Goal: Task Accomplishment & Management: Manage account settings

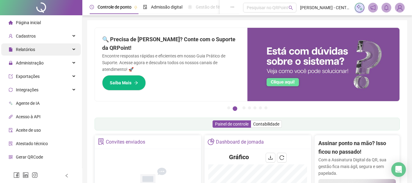
click at [38, 52] on div "Relatórios" at bounding box center [41, 49] width 80 height 12
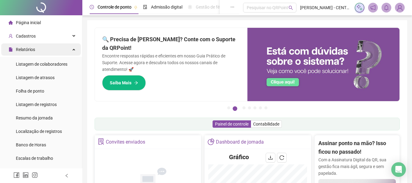
click at [38, 52] on div "Relatórios" at bounding box center [41, 49] width 80 height 12
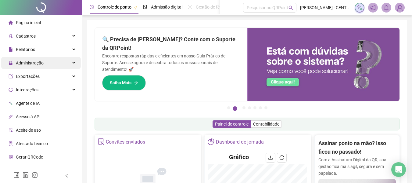
click at [36, 61] on span "Administração" at bounding box center [30, 62] width 28 height 5
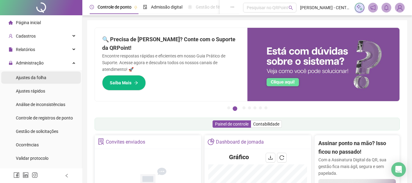
click at [40, 75] on span "Ajustes da folha" at bounding box center [31, 77] width 31 height 5
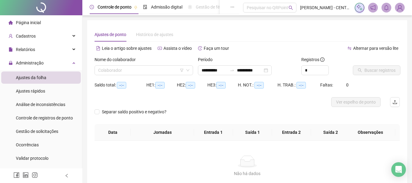
type input "**********"
click at [137, 74] on input "search" at bounding box center [141, 70] width 86 height 9
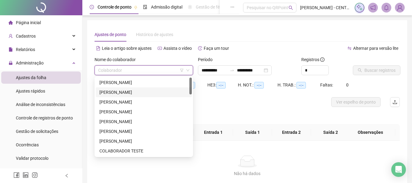
click at [133, 91] on div "[PERSON_NAME]" at bounding box center [144, 92] width 89 height 7
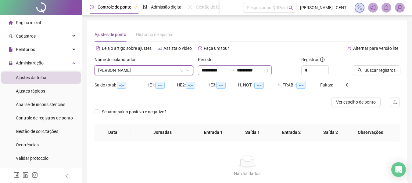
click at [272, 72] on div "**********" at bounding box center [235, 70] width 74 height 10
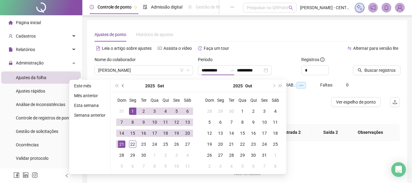
click at [120, 86] on button "prev-year" at bounding box center [123, 86] width 7 height 12
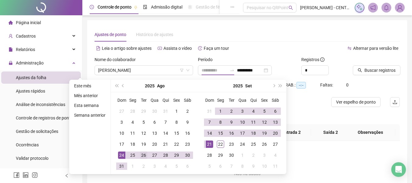
type input "**********"
click at [143, 156] on div "26" at bounding box center [143, 154] width 7 height 7
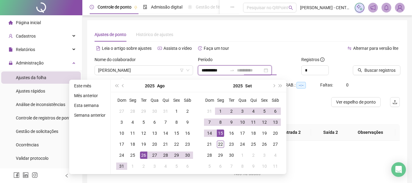
type input "**********"
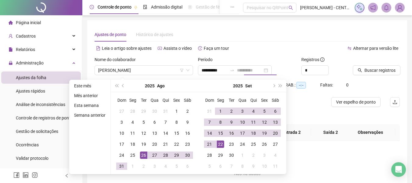
click at [221, 144] on div "22" at bounding box center [220, 143] width 7 height 7
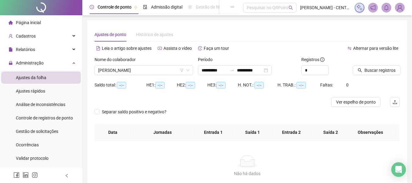
click at [389, 64] on div "Buscar registros" at bounding box center [376, 65] width 47 height 19
drag, startPoint x: 390, startPoint y: 70, endPoint x: 376, endPoint y: 72, distance: 14.6
click at [390, 70] on span "Buscar registros" at bounding box center [380, 70] width 31 height 7
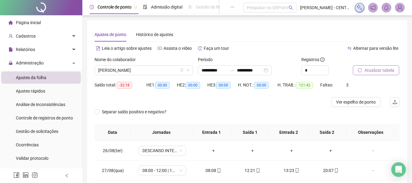
click at [380, 71] on span "Atualizar tabela" at bounding box center [380, 70] width 30 height 7
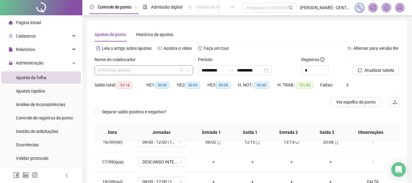
click at [167, 70] on span "[PERSON_NAME]" at bounding box center [143, 70] width 91 height 9
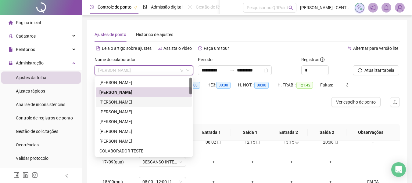
click at [157, 101] on div "[PERSON_NAME]" at bounding box center [144, 102] width 89 height 7
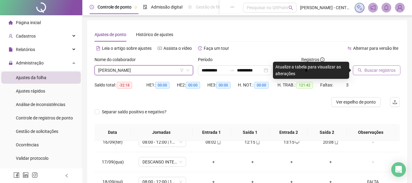
drag, startPoint x: 375, startPoint y: 76, endPoint x: 379, endPoint y: 70, distance: 6.8
click at [376, 74] on div "Buscar registros" at bounding box center [377, 68] width 52 height 24
click at [379, 70] on span "Buscar registros" at bounding box center [380, 70] width 31 height 7
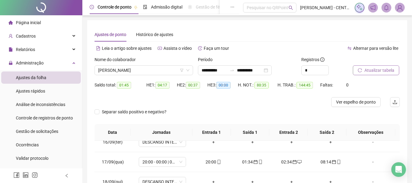
click at [386, 68] on span "Atualizar tabela" at bounding box center [380, 70] width 30 height 7
click at [142, 71] on span "[PERSON_NAME]" at bounding box center [143, 70] width 91 height 9
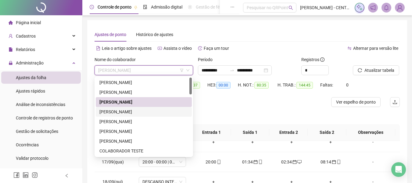
click at [139, 107] on div "[PERSON_NAME]" at bounding box center [144, 112] width 96 height 10
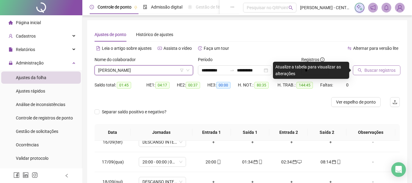
click at [387, 74] on button "Buscar registros" at bounding box center [377, 70] width 48 height 10
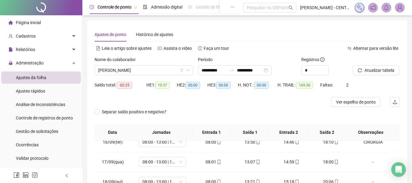
click at [151, 64] on div "Nome do colaborador" at bounding box center [144, 60] width 99 height 9
click at [149, 68] on span "[PERSON_NAME]" at bounding box center [143, 70] width 91 height 9
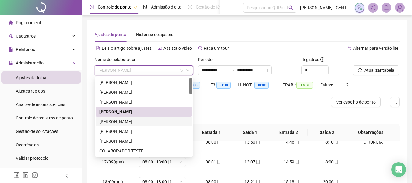
drag, startPoint x: 141, startPoint y: 121, endPoint x: 147, endPoint y: 121, distance: 6.1
click at [139, 121] on div "[PERSON_NAME]" at bounding box center [144, 121] width 89 height 7
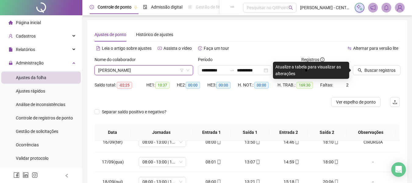
click at [169, 71] on span "[PERSON_NAME]" at bounding box center [143, 70] width 91 height 9
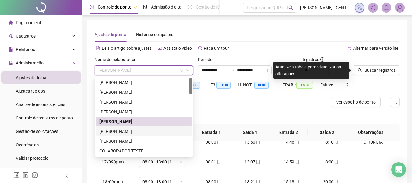
click at [129, 129] on div "[PERSON_NAME]" at bounding box center [144, 131] width 89 height 7
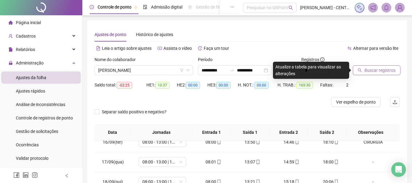
click at [368, 70] on span "Buscar registros" at bounding box center [380, 70] width 31 height 7
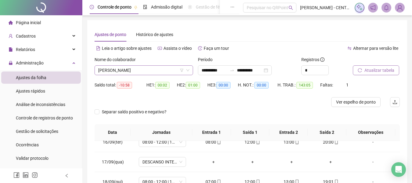
click at [146, 69] on span "[PERSON_NAME]" at bounding box center [143, 70] width 91 height 9
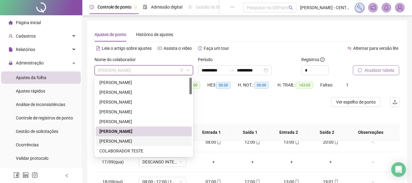
click at [129, 142] on div "[PERSON_NAME]" at bounding box center [144, 141] width 89 height 7
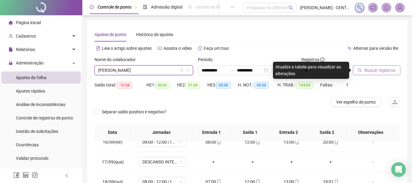
click at [372, 71] on span "Buscar registros" at bounding box center [380, 70] width 31 height 7
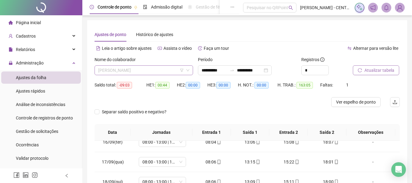
click at [156, 75] on div "[PERSON_NAME]" at bounding box center [144, 70] width 99 height 10
click at [359, 71] on icon "reload" at bounding box center [360, 70] width 4 height 4
click at [152, 78] on div "Nome do colaborador BÁRBARA VITÓRIA BRITO CAVALCANTE" at bounding box center [143, 68] width 103 height 24
click at [152, 71] on span "[PERSON_NAME]" at bounding box center [143, 70] width 91 height 9
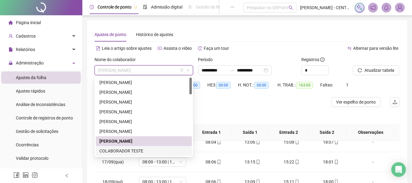
scroll to position [61, 0]
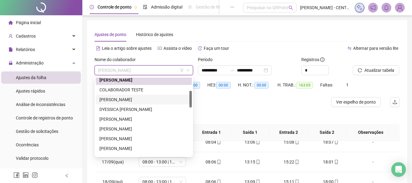
click at [143, 101] on div "[PERSON_NAME]" at bounding box center [144, 99] width 89 height 7
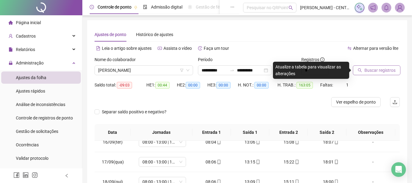
click at [377, 73] on span "Buscar registros" at bounding box center [380, 70] width 31 height 7
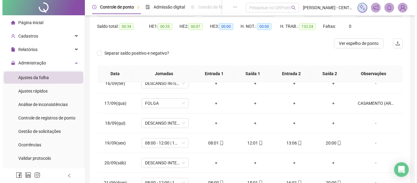
scroll to position [0, 0]
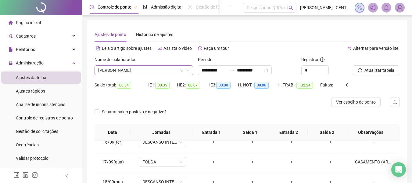
click at [136, 69] on span "[PERSON_NAME]" at bounding box center [143, 70] width 91 height 9
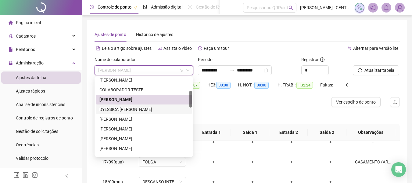
click at [161, 108] on div "DYESSICA [PERSON_NAME]" at bounding box center [144, 109] width 89 height 7
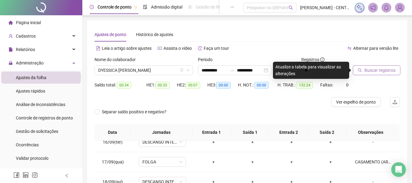
click at [381, 71] on span "Buscar registros" at bounding box center [380, 70] width 31 height 7
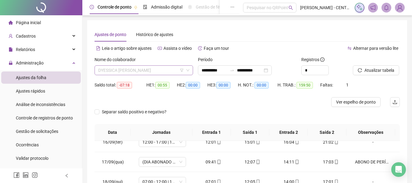
click at [147, 72] on span "DYESSICA [PERSON_NAME]" at bounding box center [143, 70] width 91 height 9
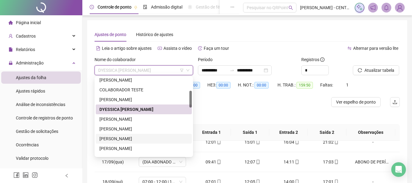
drag, startPoint x: 133, startPoint y: 139, endPoint x: 312, endPoint y: 97, distance: 183.6
click at [133, 139] on div "[PERSON_NAME]" at bounding box center [144, 138] width 89 height 7
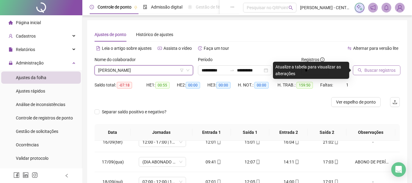
click at [392, 72] on span "Buscar registros" at bounding box center [380, 70] width 31 height 7
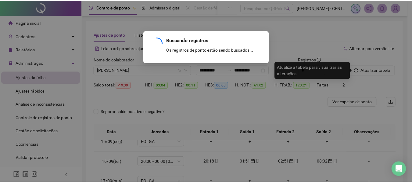
scroll to position [425, 0]
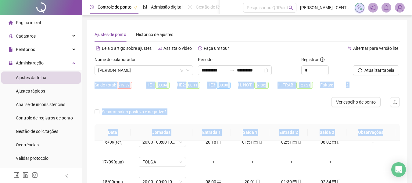
drag, startPoint x: 412, startPoint y: 67, endPoint x: 417, endPoint y: 154, distance: 87.4
click at [412, 156] on html "**********" at bounding box center [206, 91] width 412 height 183
click at [410, 88] on div "**********" at bounding box center [247, 152] width 330 height 305
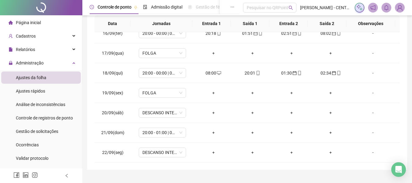
scroll to position [122, 0]
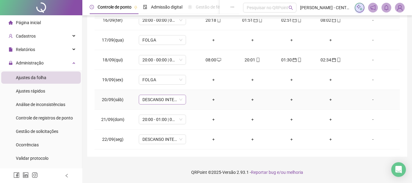
drag, startPoint x: 179, startPoint y: 100, endPoint x: 165, endPoint y: 101, distance: 13.6
click at [179, 100] on span "DESCANSO INTER-JORNADA" at bounding box center [163, 99] width 40 height 9
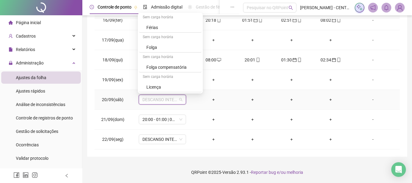
scroll to position [683, 0]
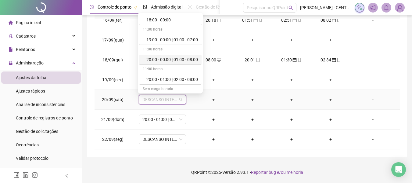
click at [183, 63] on div "20:00 - 00:00 | 01:00 - 08:00" at bounding box center [170, 60] width 63 height 10
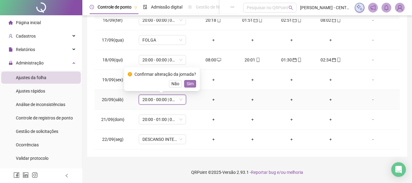
click at [193, 85] on button "Sim" at bounding box center [190, 83] width 12 height 7
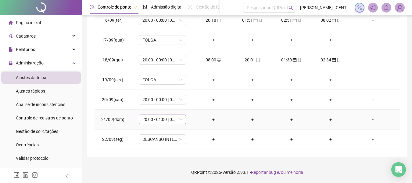
click at [173, 123] on span "20:00 - 01:00 | 02:00 - 08:00" at bounding box center [163, 119] width 40 height 9
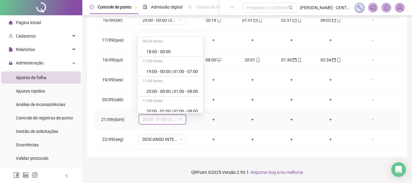
scroll to position [775, 0]
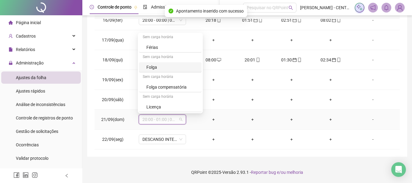
click at [167, 67] on div "Folga" at bounding box center [173, 67] width 52 height 7
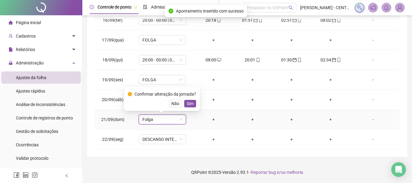
drag, startPoint x: 188, startPoint y: 100, endPoint x: 185, endPoint y: 107, distance: 7.5
click at [188, 100] on span "Sim" at bounding box center [190, 103] width 7 height 7
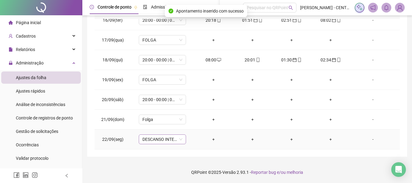
click at [166, 144] on div "DESCANSO INTER-JORNADA" at bounding box center [162, 139] width 47 height 10
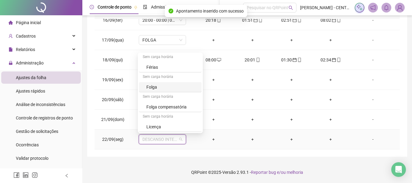
scroll to position [683, 0]
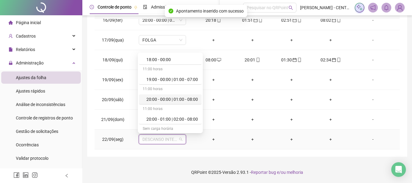
click at [164, 100] on div "20:00 - 00:00 | 01:00 - 08:00" at bounding box center [173, 99] width 52 height 7
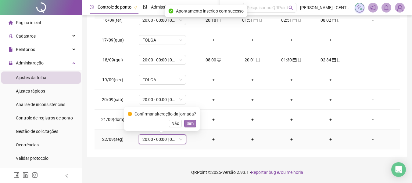
click at [193, 126] on button "Sim" at bounding box center [190, 123] width 12 height 7
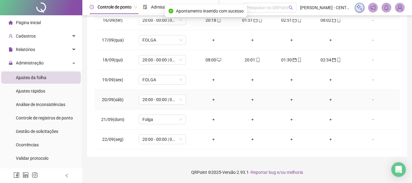
click at [372, 100] on div "-" at bounding box center [373, 99] width 36 height 7
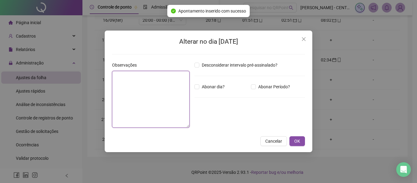
click at [178, 89] on textarea at bounding box center [151, 99] width 78 height 57
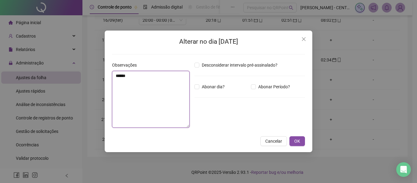
type textarea "*****"
click at [289, 136] on button "OK" at bounding box center [297, 141] width 16 height 10
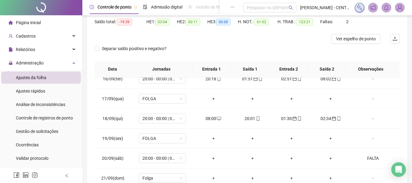
scroll to position [0, 0]
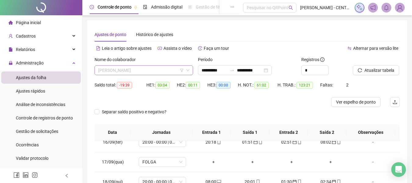
click at [158, 74] on span "[PERSON_NAME]" at bounding box center [143, 70] width 91 height 9
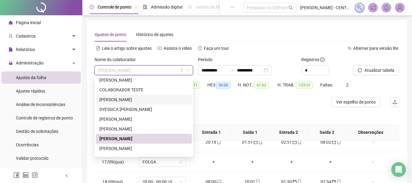
scroll to position [92, 0]
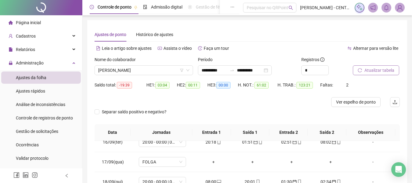
click at [390, 73] on span "Atualizar tabela" at bounding box center [380, 70] width 30 height 7
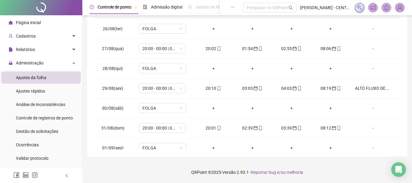
scroll to position [0, 0]
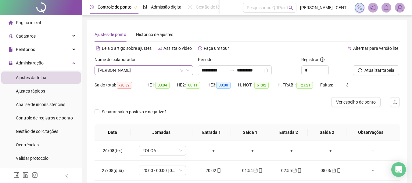
click at [165, 70] on span "[PERSON_NAME]" at bounding box center [143, 70] width 91 height 9
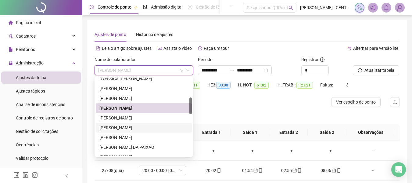
click at [137, 129] on div "[PERSON_NAME]" at bounding box center [144, 127] width 89 height 7
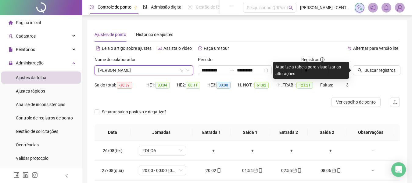
click at [364, 75] on div "Buscar registros" at bounding box center [377, 68] width 52 height 24
click at [364, 72] on button "Buscar registros" at bounding box center [377, 70] width 48 height 10
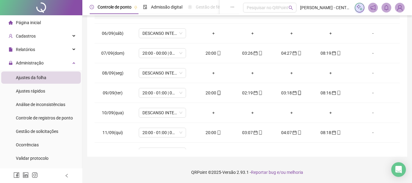
scroll to position [425, 0]
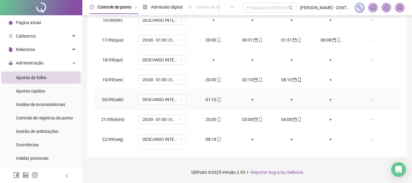
click at [206, 98] on div "01:10" at bounding box center [213, 99] width 29 height 7
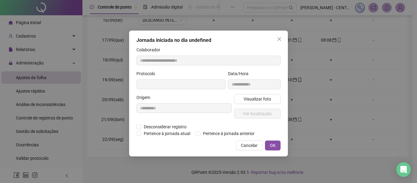
type input "**********"
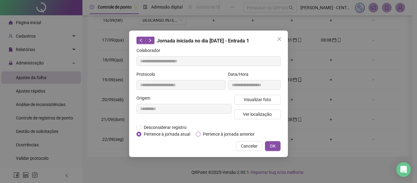
click at [229, 133] on span "Pertence à jornada anterior" at bounding box center [229, 134] width 56 height 7
click at [269, 148] on button "OK" at bounding box center [273, 146] width 16 height 10
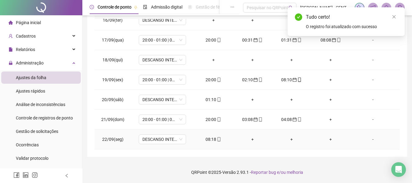
click at [208, 138] on div "08:18" at bounding box center [213, 139] width 29 height 7
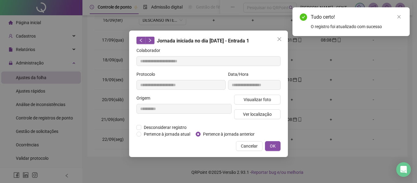
type input "**********"
click at [211, 136] on span "Pertence à jornada anterior" at bounding box center [229, 134] width 56 height 7
click at [276, 145] on button "OK" at bounding box center [273, 146] width 16 height 10
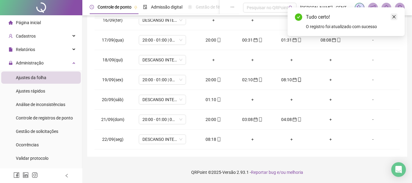
click at [396, 17] on icon "close" at bounding box center [394, 17] width 4 height 4
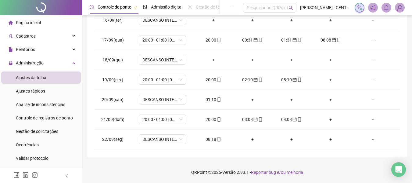
scroll to position [0, 0]
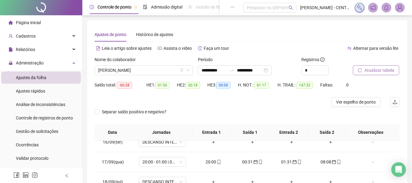
click at [377, 69] on span "Atualizar tabela" at bounding box center [380, 70] width 30 height 7
click at [161, 72] on span "[PERSON_NAME]" at bounding box center [143, 70] width 91 height 9
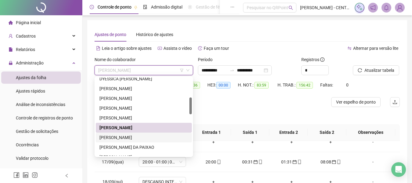
click at [139, 141] on div "INGRID REZENDE DE OLIVEIRA" at bounding box center [144, 137] width 96 height 10
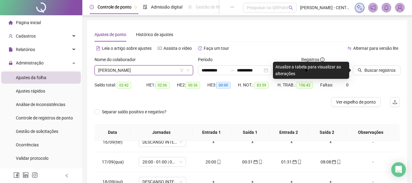
click at [163, 67] on span "INGRID REZENDE DE OLIVEIRA" at bounding box center [143, 70] width 91 height 9
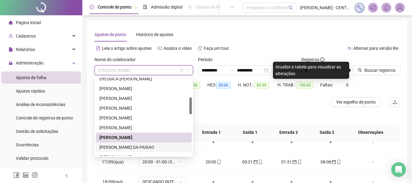
click at [125, 150] on div "[PERSON_NAME] DA PAIXAO" at bounding box center [144, 147] width 89 height 7
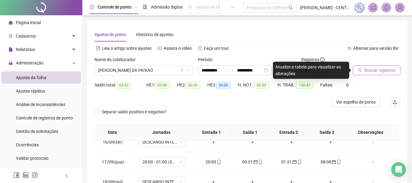
click at [370, 74] on button "Buscar registros" at bounding box center [377, 70] width 48 height 10
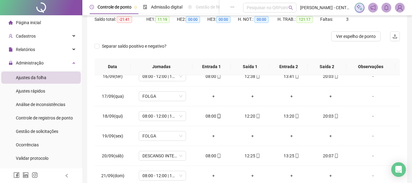
scroll to position [122, 0]
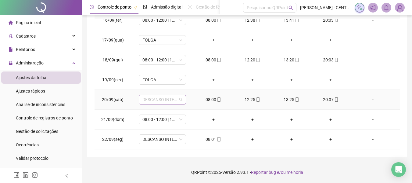
click at [170, 96] on span "DESCANSO INTER-JORNADA" at bounding box center [163, 99] width 40 height 9
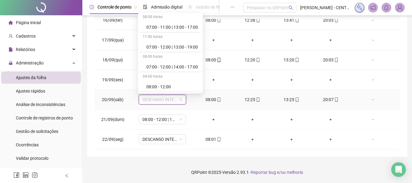
scroll to position [122, 0]
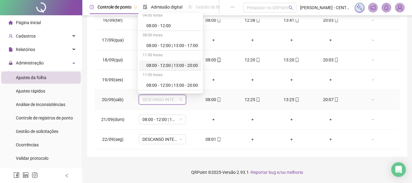
click at [173, 64] on div "08:00 - 12:00 | 13:00 - 20:00" at bounding box center [173, 65] width 52 height 7
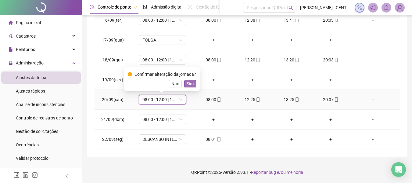
click at [187, 82] on span "Sim" at bounding box center [190, 83] width 7 height 7
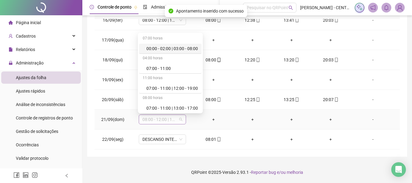
click at [162, 117] on span "08:00 - 12:00 | 13:00 - 20:00" at bounding box center [163, 119] width 40 height 9
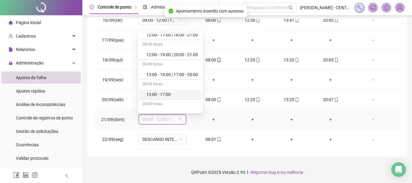
scroll to position [775, 0]
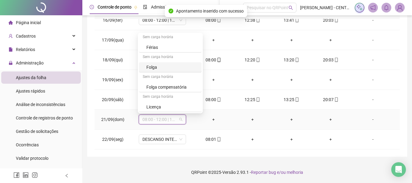
click at [171, 67] on div "Folga" at bounding box center [173, 67] width 52 height 7
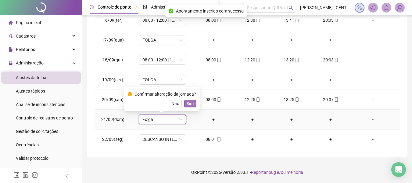
click at [188, 102] on span "Sim" at bounding box center [190, 103] width 7 height 7
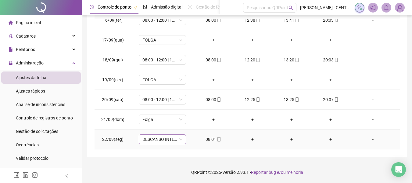
click at [157, 140] on span "DESCANSO INTER-JORNADA" at bounding box center [163, 139] width 40 height 9
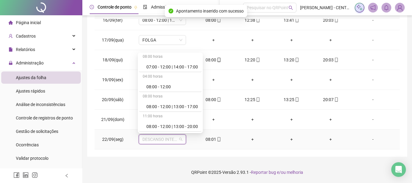
scroll to position [153, 0]
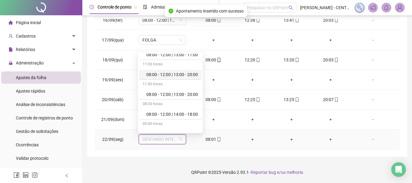
click at [182, 76] on div "08:00 - 12:00 | 13:00 - 20:00" at bounding box center [173, 74] width 52 height 7
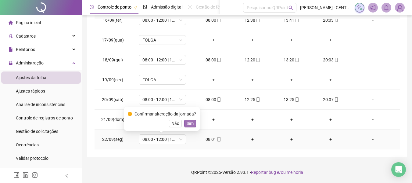
click at [190, 122] on span "Sim" at bounding box center [190, 123] width 7 height 7
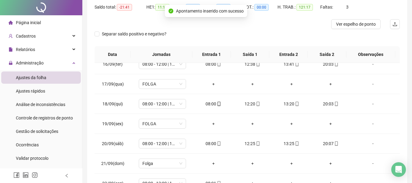
scroll to position [0, 0]
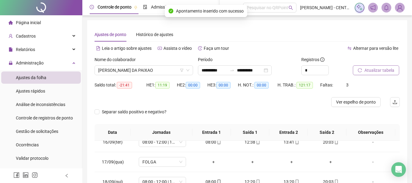
click at [382, 71] on span "Atualizar tabela" at bounding box center [380, 70] width 30 height 7
click at [379, 64] on div at bounding box center [369, 60] width 32 height 9
click at [378, 73] on span "Atualizar tabela" at bounding box center [380, 70] width 30 height 7
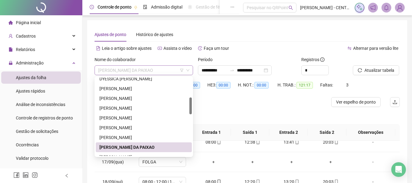
click at [148, 72] on span "[PERSON_NAME] DA PAIXAO" at bounding box center [143, 70] width 91 height 9
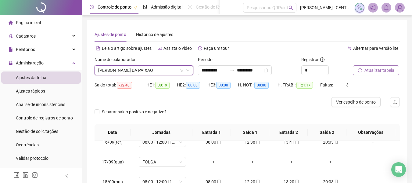
click at [364, 68] on button "Atualizar tabela" at bounding box center [376, 70] width 46 height 10
click at [143, 68] on span "[PERSON_NAME] DA PAIXAO" at bounding box center [143, 70] width 91 height 9
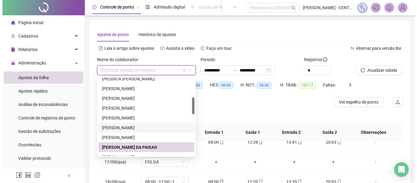
scroll to position [122, 0]
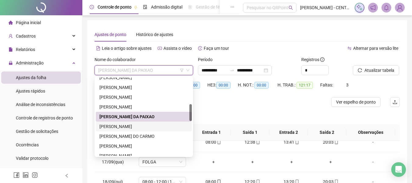
click at [124, 127] on div "[PERSON_NAME]" at bounding box center [144, 126] width 89 height 7
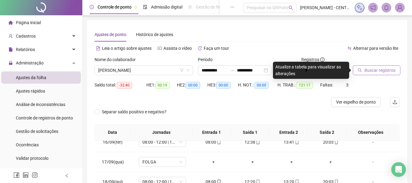
click at [379, 71] on span "Buscar registros" at bounding box center [380, 70] width 31 height 7
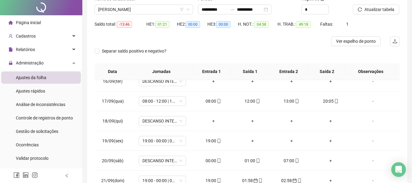
scroll to position [122, 0]
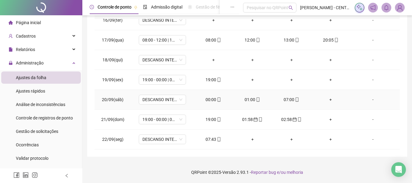
click at [212, 97] on div "00:00" at bounding box center [213, 99] width 29 height 7
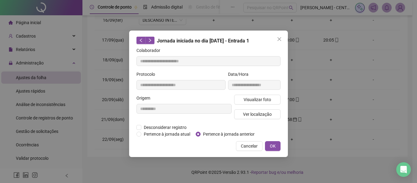
type input "**********"
drag, startPoint x: 214, startPoint y: 135, endPoint x: 217, endPoint y: 138, distance: 4.2
click at [213, 135] on span "Pertence à jornada anterior" at bounding box center [229, 134] width 56 height 7
click at [267, 144] on button "OK" at bounding box center [273, 146] width 16 height 10
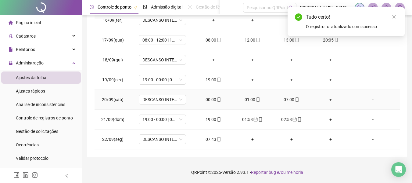
click at [250, 99] on div "01:00" at bounding box center [252, 99] width 29 height 7
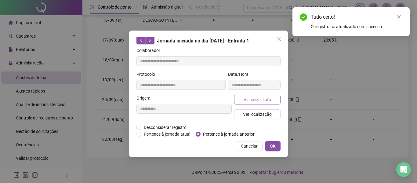
type input "**********"
click at [209, 136] on span "Pertence à jornada anterior" at bounding box center [229, 134] width 56 height 7
click at [276, 145] on button "OK" at bounding box center [273, 146] width 16 height 10
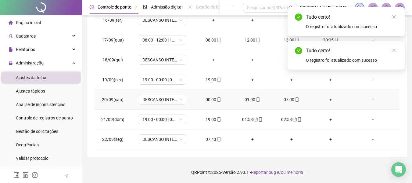
click at [286, 100] on div "07:00" at bounding box center [291, 99] width 29 height 7
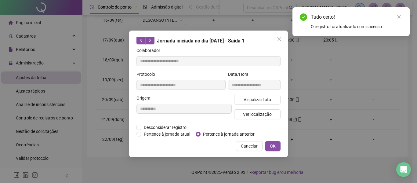
type input "**********"
click at [209, 136] on span "Pertence à jornada anterior" at bounding box center [229, 134] width 56 height 7
click at [268, 149] on button "OK" at bounding box center [273, 146] width 16 height 10
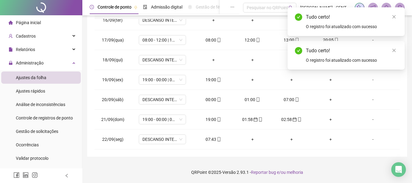
click at [391, 48] on div "Tudo certo!" at bounding box center [352, 50] width 92 height 7
drag, startPoint x: 394, startPoint y: 50, endPoint x: 394, endPoint y: 20, distance: 30.5
click at [394, 50] on icon "close" at bounding box center [394, 50] width 4 height 4
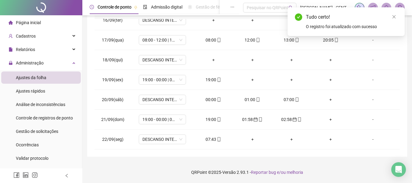
drag, startPoint x: 392, startPoint y: 14, endPoint x: 393, endPoint y: 41, distance: 26.6
click at [392, 15] on link "Close" at bounding box center [394, 16] width 7 height 7
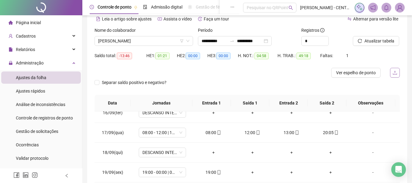
scroll to position [15, 0]
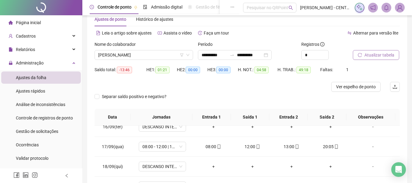
click at [389, 52] on span "Atualizar tabela" at bounding box center [380, 55] width 30 height 7
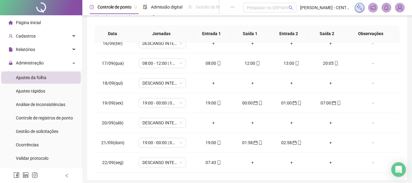
scroll to position [122, 0]
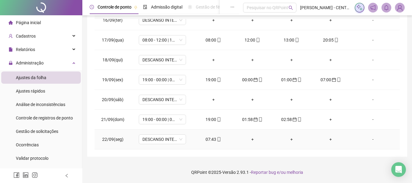
click at [206, 137] on div "07:43" at bounding box center [213, 139] width 29 height 7
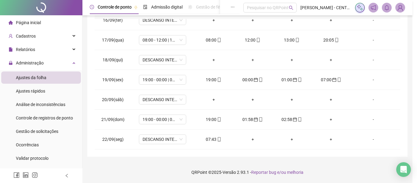
type input "**********"
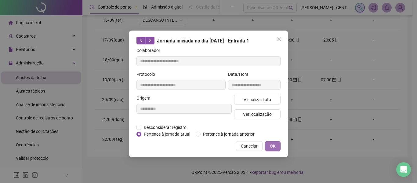
drag, startPoint x: 229, startPoint y: 130, endPoint x: 265, endPoint y: 143, distance: 38.5
click at [230, 130] on div "Desconsiderar registro Pertence ao lanche" at bounding box center [208, 127] width 144 height 7
click at [224, 135] on span "Pertence à jornada anterior" at bounding box center [229, 134] width 56 height 7
click at [273, 145] on span "OK" at bounding box center [273, 146] width 6 height 7
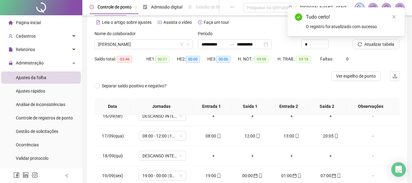
scroll to position [6, 0]
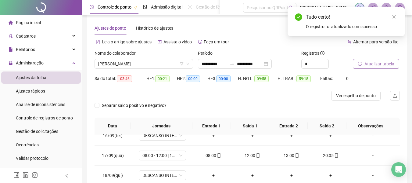
drag, startPoint x: 367, startPoint y: 70, endPoint x: 368, endPoint y: 64, distance: 6.0
click at [367, 67] on div "Atualizar tabela" at bounding box center [377, 62] width 52 height 24
click at [368, 64] on span "Atualizar tabela" at bounding box center [380, 63] width 30 height 7
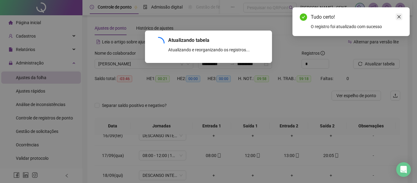
click at [400, 16] on icon "close" at bounding box center [399, 17] width 4 height 4
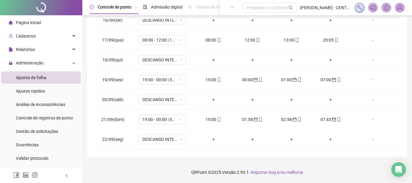
scroll to position [13, 0]
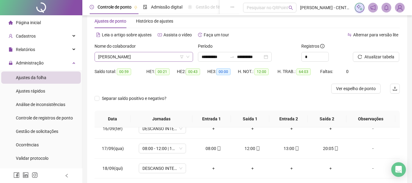
click at [141, 56] on span "[PERSON_NAME]" at bounding box center [143, 56] width 91 height 9
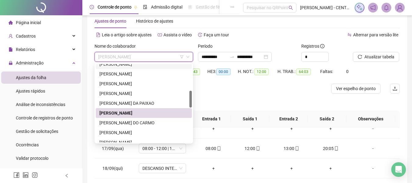
click at [275, 92] on div at bounding box center [209, 89] width 229 height 10
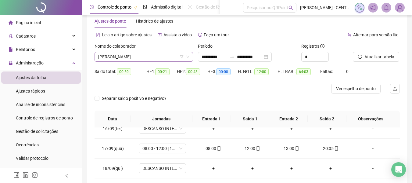
click at [131, 52] on span "[PERSON_NAME]" at bounding box center [143, 56] width 91 height 9
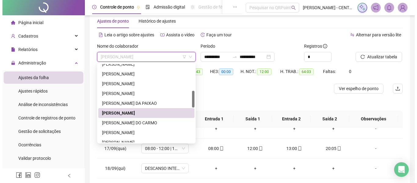
scroll to position [153, 0]
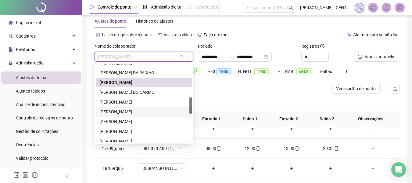
click at [132, 109] on div "LAYZA STEFANNE DA SILVA CAMELO" at bounding box center [144, 111] width 89 height 7
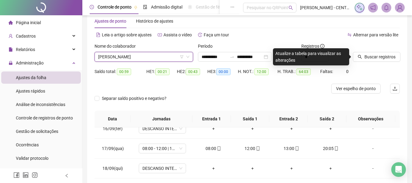
click at [132, 55] on span "LAYZA STEFANNE DA SILVA CAMELO" at bounding box center [143, 56] width 91 height 9
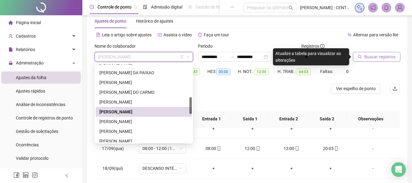
click at [390, 57] on span "Buscar registros" at bounding box center [380, 56] width 31 height 7
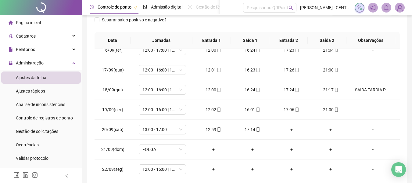
scroll to position [23, 0]
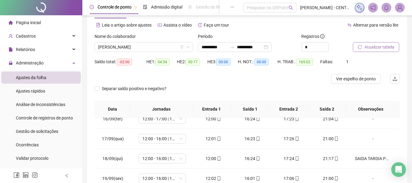
click at [378, 51] on button "Atualizar tabela" at bounding box center [376, 47] width 46 height 10
drag, startPoint x: 143, startPoint y: 48, endPoint x: 143, endPoint y: 60, distance: 12.2
click at [142, 48] on span "LAYZA STEFANNE DA SILVA CAMELO" at bounding box center [143, 46] width 91 height 9
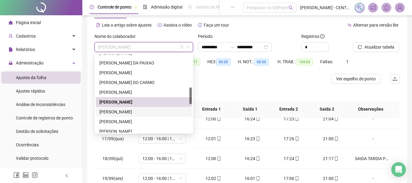
click at [143, 113] on div "[PERSON_NAME]" at bounding box center [144, 111] width 89 height 7
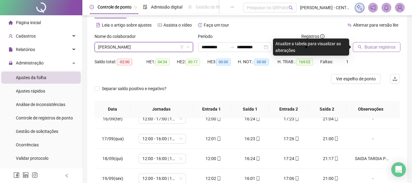
click at [358, 48] on button "Buscar registros" at bounding box center [377, 47] width 48 height 10
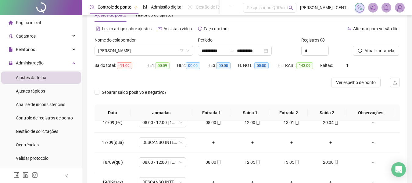
scroll to position [0, 0]
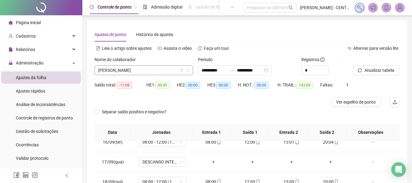
click at [170, 70] on span "[PERSON_NAME]" at bounding box center [143, 70] width 91 height 9
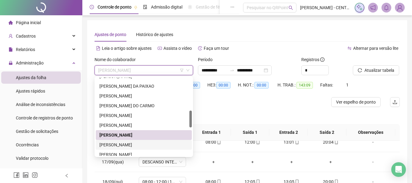
click at [157, 148] on div "LUANA KAROLINE SILVA DE SOUZA" at bounding box center [144, 145] width 96 height 10
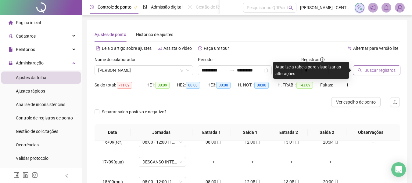
click at [388, 71] on span "Buscar registros" at bounding box center [380, 70] width 31 height 7
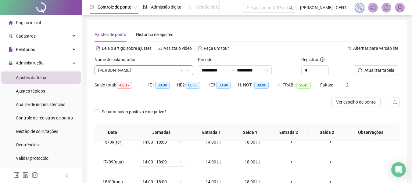
click at [160, 69] on span "LUANA KAROLINE SILVA DE SOUZA" at bounding box center [143, 70] width 91 height 9
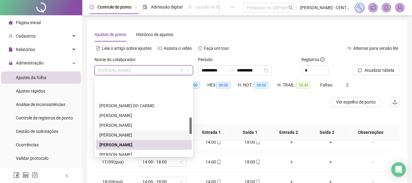
scroll to position [183, 0]
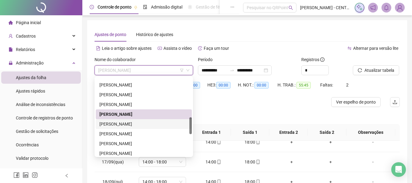
drag, startPoint x: 143, startPoint y: 125, endPoint x: 158, endPoint y: 121, distance: 15.4
click at [143, 125] on div "LUANA LIMA DE OLIVEIRA" at bounding box center [144, 124] width 89 height 7
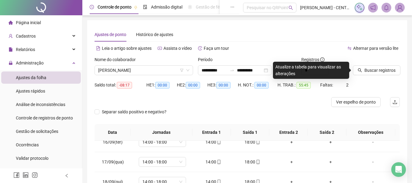
click at [352, 68] on div "Buscar registros" at bounding box center [377, 68] width 52 height 24
click at [358, 70] on icon "search" at bounding box center [360, 70] width 4 height 4
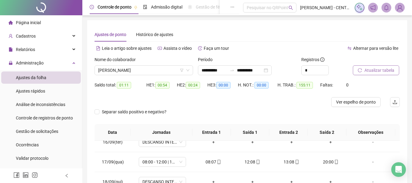
click at [377, 67] on span "Atualizar tabela" at bounding box center [380, 70] width 30 height 7
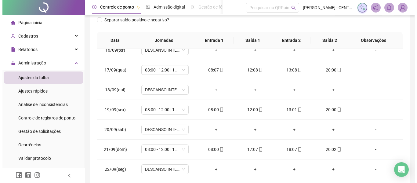
scroll to position [31, 0]
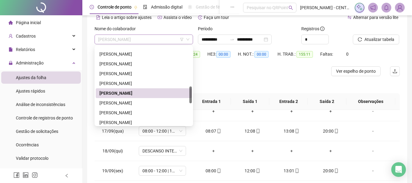
click at [122, 37] on span "LUANA LIMA DE OLIVEIRA" at bounding box center [143, 39] width 91 height 9
click at [120, 103] on div "LUCIANE VASQUES DE LIMA" at bounding box center [144, 103] width 89 height 7
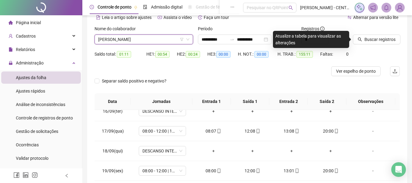
click at [380, 46] on div "Buscar registros" at bounding box center [377, 37] width 52 height 24
drag, startPoint x: 383, startPoint y: 42, endPoint x: 381, endPoint y: 45, distance: 4.0
click at [382, 44] on button "Buscar registros" at bounding box center [377, 39] width 48 height 10
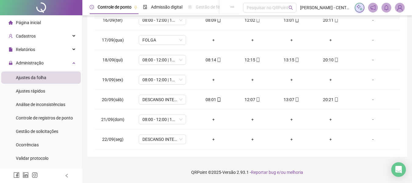
scroll to position [0, 0]
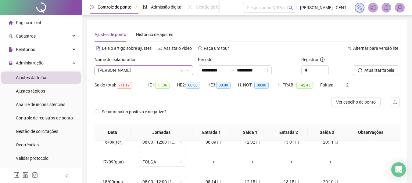
click at [159, 66] on span "LUCIANE VASQUES DE LIMA" at bounding box center [143, 70] width 91 height 9
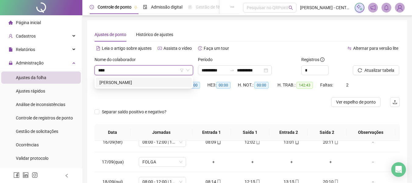
type input "*****"
drag, startPoint x: 142, startPoint y: 81, endPoint x: 382, endPoint y: 63, distance: 240.3
click at [143, 81] on div "[PERSON_NAME]" at bounding box center [144, 82] width 89 height 7
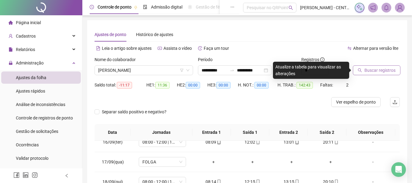
click at [382, 67] on span "Buscar registros" at bounding box center [380, 70] width 31 height 7
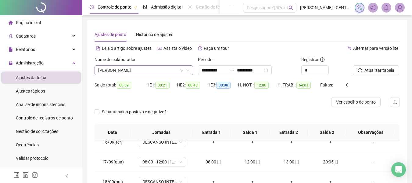
click at [138, 75] on div "[PERSON_NAME]" at bounding box center [144, 70] width 99 height 10
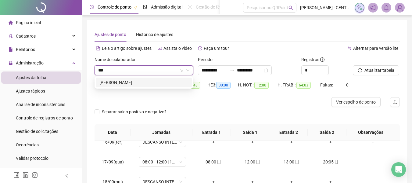
type input "****"
click at [147, 80] on div "SIMONE RODRIGUES FERNANDES" at bounding box center [144, 82] width 89 height 7
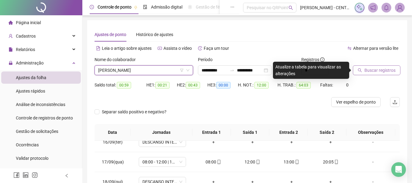
click at [371, 67] on span "Buscar registros" at bounding box center [380, 70] width 31 height 7
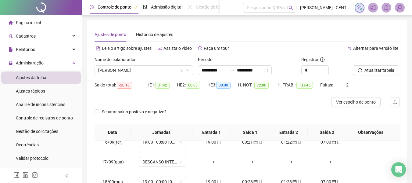
scroll to position [122, 0]
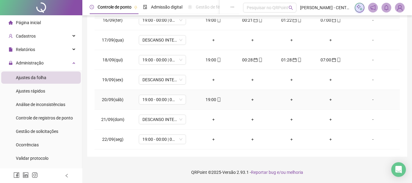
click at [251, 100] on div "+" at bounding box center [252, 99] width 29 height 7
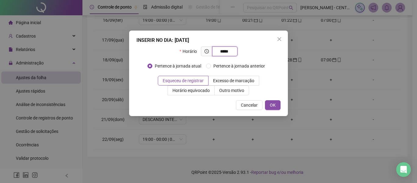
type input "*****"
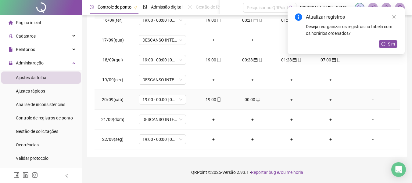
click at [286, 102] on div "+" at bounding box center [291, 99] width 29 height 7
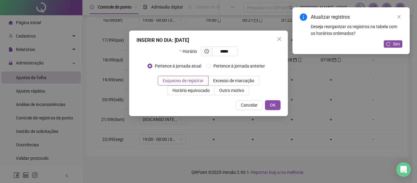
type input "*****"
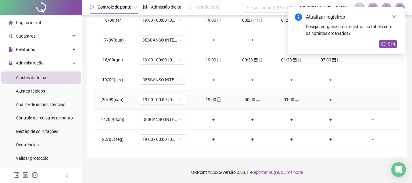
click at [328, 99] on div "+" at bounding box center [330, 99] width 29 height 7
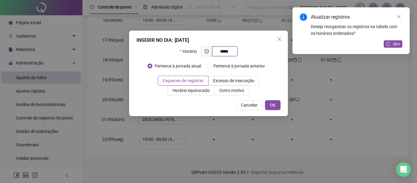
type input "*****"
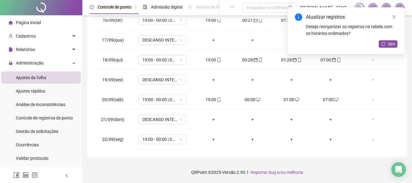
click at [386, 39] on div "Atualizar registros Deseja reorganizar os registros na tabela com os horários o…" at bounding box center [346, 30] width 117 height 47
click at [386, 42] on button "Sim" at bounding box center [388, 43] width 19 height 7
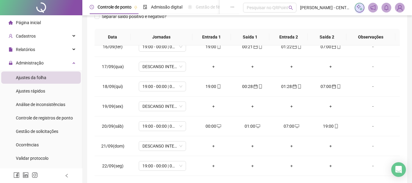
scroll to position [0, 0]
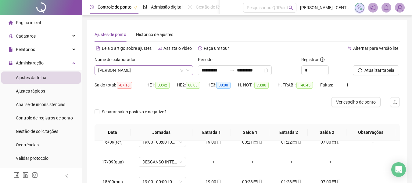
click at [148, 72] on span "SIMONE RODRIGUES FERNANDES" at bounding box center [143, 70] width 91 height 9
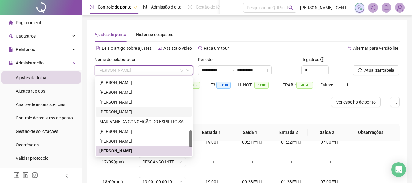
scroll to position [183, 0]
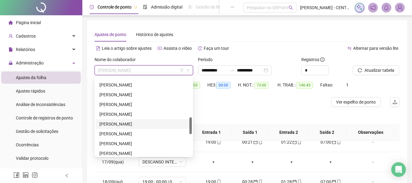
click at [135, 122] on div "LUANA LIMA DE OLIVEIRA" at bounding box center [144, 124] width 89 height 7
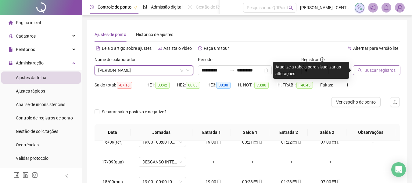
click at [384, 71] on span "Buscar registros" at bounding box center [380, 70] width 31 height 7
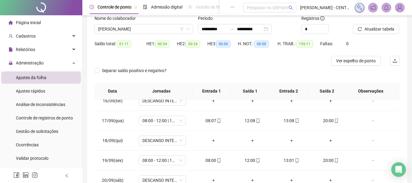
scroll to position [12, 0]
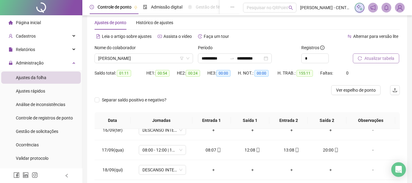
click at [363, 59] on button "Atualizar tabela" at bounding box center [376, 58] width 46 height 10
click at [141, 58] on span "LUANA LIMA DE OLIVEIRA" at bounding box center [143, 58] width 91 height 9
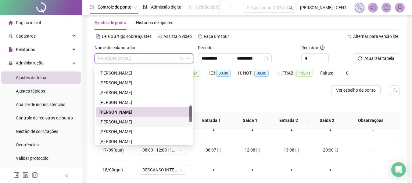
click at [138, 121] on div "LUCIANE VASQUES DE LIMA" at bounding box center [144, 121] width 89 height 7
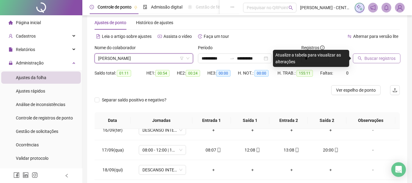
click at [368, 60] on span "Buscar registros" at bounding box center [380, 58] width 31 height 7
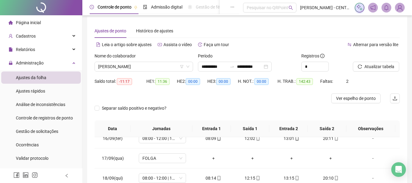
scroll to position [0, 0]
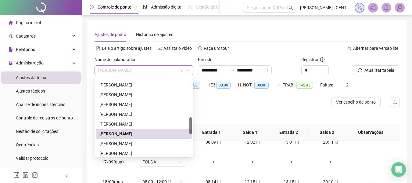
click at [142, 71] on span "LUCIANE VASQUES DE LIMA" at bounding box center [143, 70] width 91 height 9
drag, startPoint x: 129, startPoint y: 145, endPoint x: 148, endPoint y: 134, distance: 22.3
click at [128, 145] on div "MARCOS VINICIUS LEITE PEREIRA" at bounding box center [144, 143] width 89 height 7
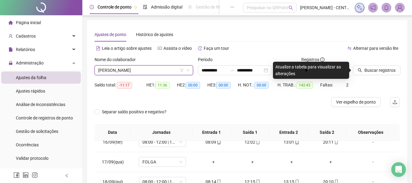
click at [370, 76] on div "Buscar registros" at bounding box center [377, 68] width 52 height 24
click at [370, 72] on span "Buscar registros" at bounding box center [380, 70] width 31 height 7
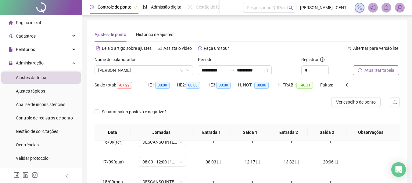
click at [129, 74] on span "MARCOS VINICIUS LEITE PEREIRA" at bounding box center [143, 70] width 91 height 9
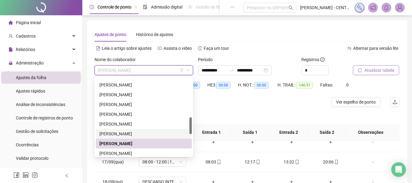
click at [129, 132] on div "LUCIANE VASQUES DE LIMA" at bounding box center [144, 133] width 89 height 7
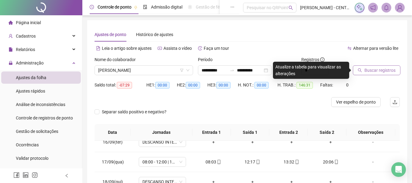
click at [385, 69] on span "Buscar registros" at bounding box center [380, 70] width 31 height 7
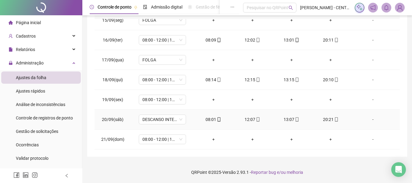
scroll to position [395, 0]
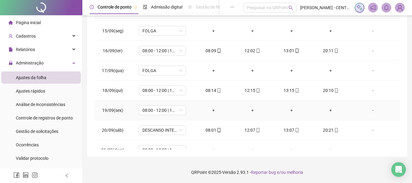
click at [158, 104] on td "08:00 - 12:00 | 13:00 - 20:00" at bounding box center [162, 110] width 63 height 20
click at [159, 108] on span "08:00 - 12:00 | 13:00 - 20:00" at bounding box center [163, 110] width 40 height 9
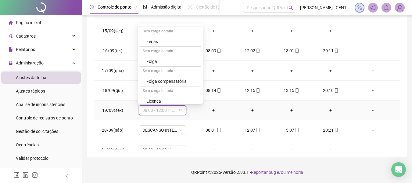
scroll to position [775, 0]
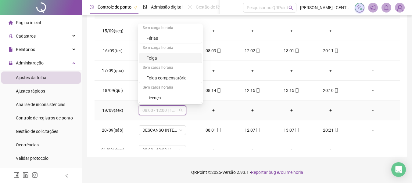
click at [173, 62] on div "Folga" at bounding box center [170, 58] width 63 height 10
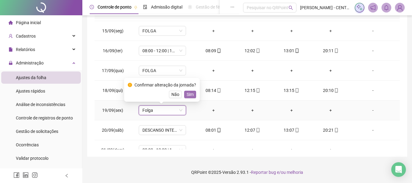
click at [190, 94] on span "Sim" at bounding box center [190, 94] width 7 height 7
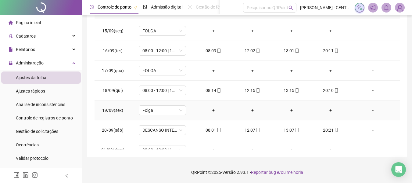
scroll to position [425, 0]
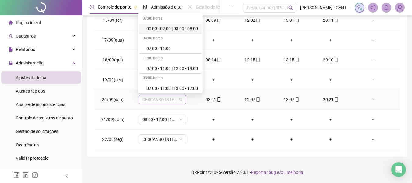
click at [168, 97] on span "DESCANSO INTER-JORNADA" at bounding box center [163, 99] width 40 height 9
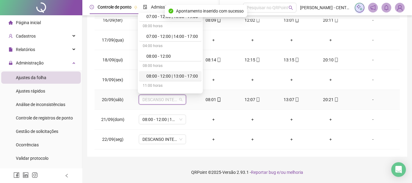
scroll to position [153, 0]
click at [180, 55] on div "08:00 - 12:00 | 13:00 - 20:00" at bounding box center [173, 54] width 52 height 7
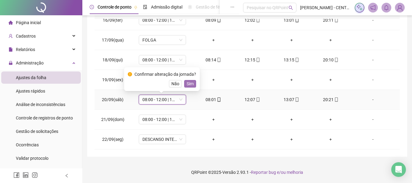
click at [192, 84] on span "Sim" at bounding box center [190, 83] width 7 height 7
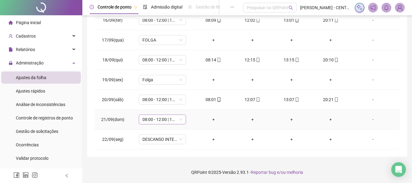
click at [167, 122] on span "08:00 - 12:00 | 13:00 - 20:00" at bounding box center [163, 119] width 40 height 9
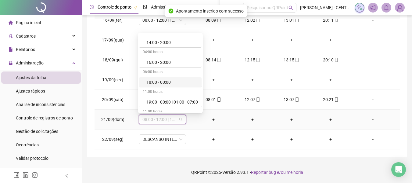
scroll to position [775, 0]
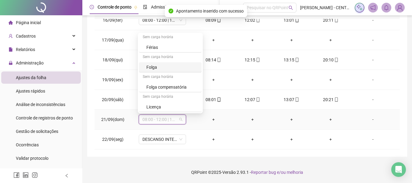
click at [171, 69] on div "Folga" at bounding box center [173, 67] width 52 height 7
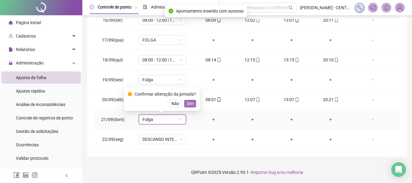
click at [189, 103] on span "Sim" at bounding box center [190, 103] width 7 height 7
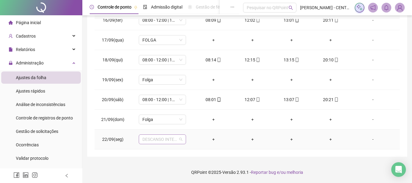
click at [169, 143] on span "DESCANSO INTER-JORNADA" at bounding box center [163, 139] width 40 height 9
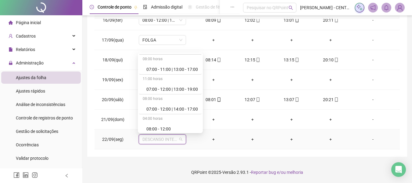
scroll to position [122, 0]
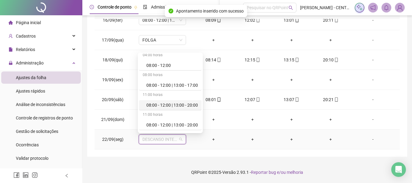
drag, startPoint x: 167, startPoint y: 102, endPoint x: 172, endPoint y: 104, distance: 5.6
click at [167, 101] on div "08:00 - 12:00 | 13:00 - 20:00" at bounding box center [170, 105] width 63 height 10
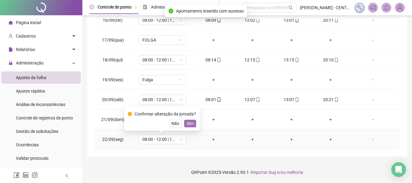
click at [193, 121] on button "Sim" at bounding box center [190, 123] width 12 height 7
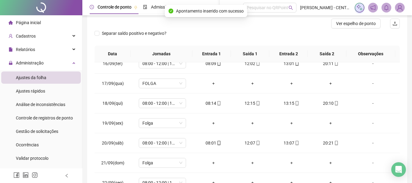
scroll to position [10, 0]
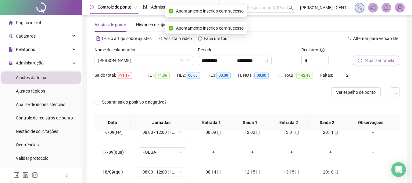
click at [381, 58] on span "Atualizar tabela" at bounding box center [380, 60] width 30 height 7
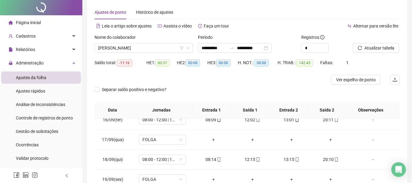
scroll to position [0, 0]
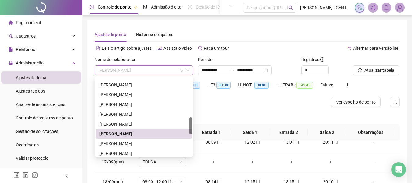
click at [132, 72] on span "LUCIANE VASQUES DE LIMA" at bounding box center [143, 70] width 91 height 9
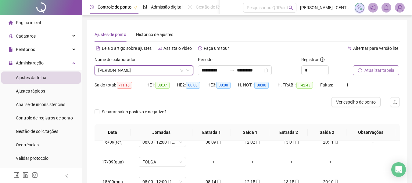
click at [371, 71] on span "Atualizar tabela" at bounding box center [380, 70] width 30 height 7
click at [141, 63] on div "Nome do colaborador" at bounding box center [144, 60] width 99 height 9
click at [140, 66] on span "LUCIANE VASQUES DE LIMA" at bounding box center [143, 70] width 91 height 9
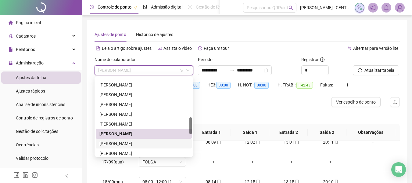
click at [120, 146] on div "MARCOS VINICIUS LEITE PEREIRA" at bounding box center [144, 143] width 89 height 7
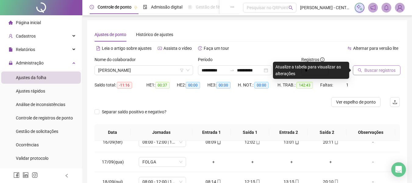
click at [370, 71] on span "Buscar registros" at bounding box center [380, 70] width 31 height 7
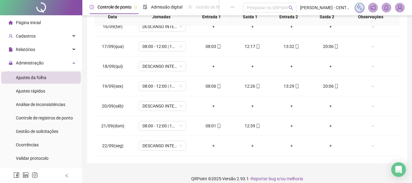
scroll to position [122, 0]
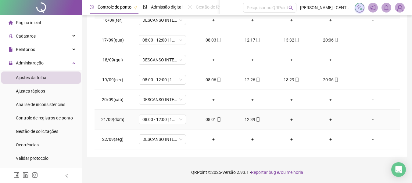
click at [248, 121] on div "12:39" at bounding box center [252, 119] width 29 height 7
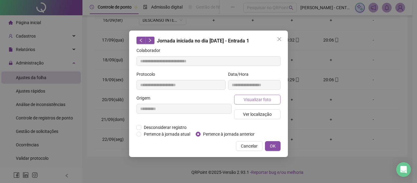
type input "**********"
click at [266, 99] on span "Visualizar foto" at bounding box center [257, 99] width 27 height 7
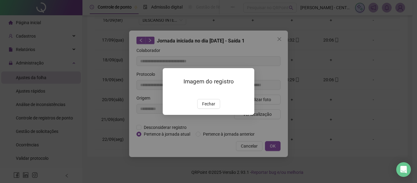
drag, startPoint x: 208, startPoint y: 136, endPoint x: 212, endPoint y: 128, distance: 9.6
click at [208, 107] on span "Fechar" at bounding box center [208, 103] width 13 height 7
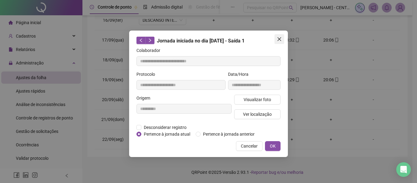
click at [281, 39] on icon "close" at bounding box center [279, 39] width 5 height 5
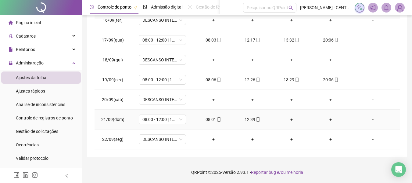
click at [372, 118] on div "-" at bounding box center [373, 119] width 36 height 7
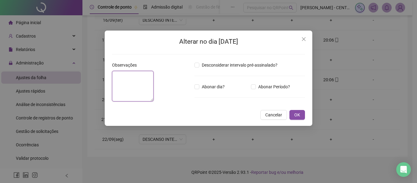
click at [144, 85] on textarea at bounding box center [133, 86] width 42 height 31
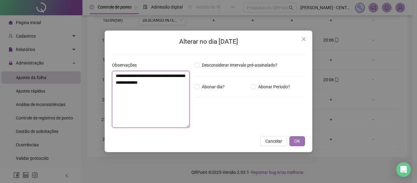
type textarea "**********"
click at [293, 141] on button "OK" at bounding box center [297, 141] width 16 height 10
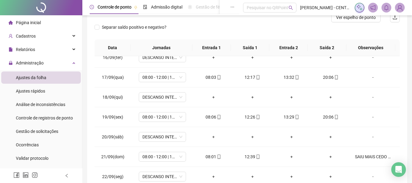
scroll to position [40, 0]
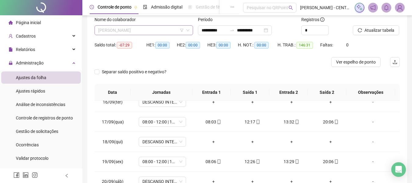
click at [147, 27] on span "MARCOS VINICIUS LEITE PEREIRA" at bounding box center [143, 30] width 91 height 9
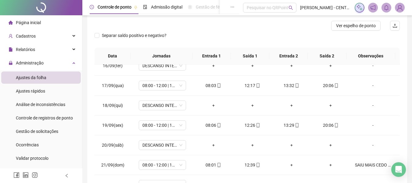
scroll to position [1, 0]
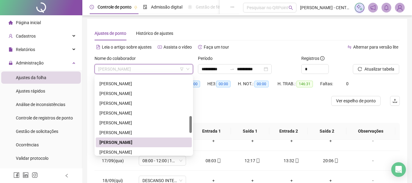
click at [154, 67] on span "MARCOS VINICIUS LEITE PEREIRA" at bounding box center [143, 68] width 91 height 9
click at [158, 154] on div "MARIA ESTHER BRANCO MADEIRA" at bounding box center [144, 152] width 89 height 7
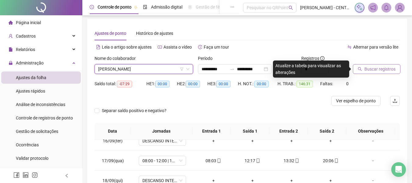
click at [370, 67] on span "Buscar registros" at bounding box center [380, 69] width 31 height 7
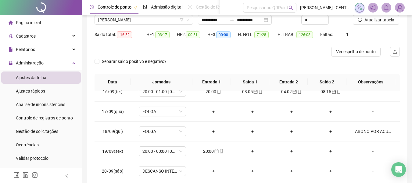
scroll to position [122, 0]
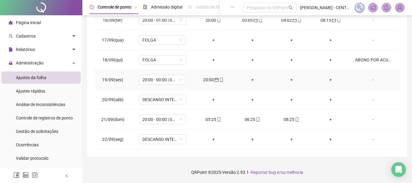
click at [249, 79] on div "+" at bounding box center [252, 79] width 29 height 7
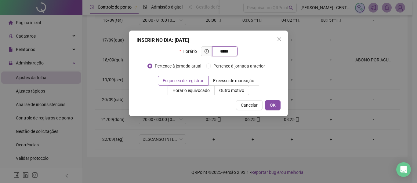
type input "*****"
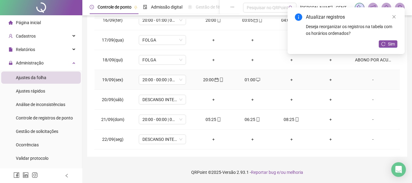
click at [291, 79] on div "+" at bounding box center [291, 79] width 29 height 7
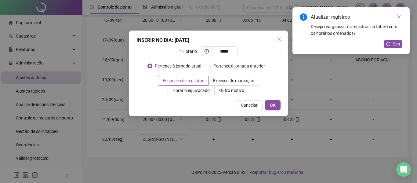
type input "*****"
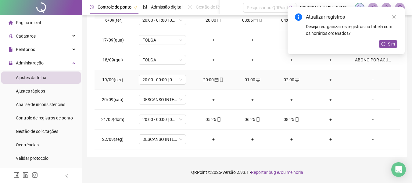
click at [327, 77] on div "+" at bounding box center [330, 79] width 29 height 7
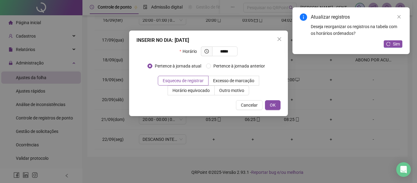
type input "*****"
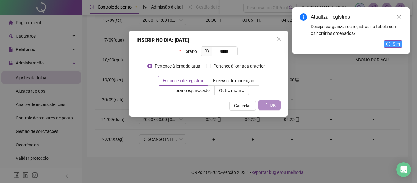
click at [399, 44] on span "Sim" at bounding box center [396, 44] width 7 height 7
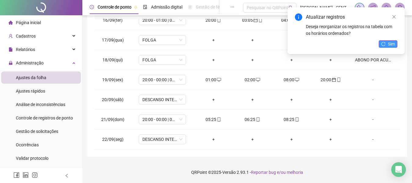
scroll to position [11, 0]
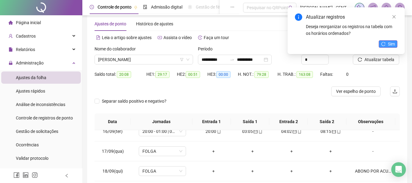
click at [386, 46] on button "Sim" at bounding box center [388, 43] width 19 height 7
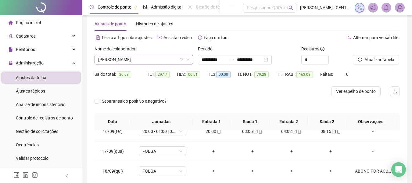
click at [136, 60] on span "MARIA ESTHER BRANCO MADEIRA" at bounding box center [143, 59] width 91 height 9
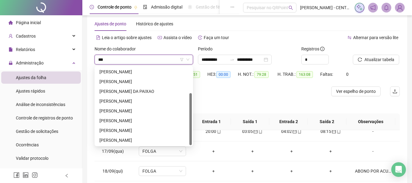
scroll to position [0, 0]
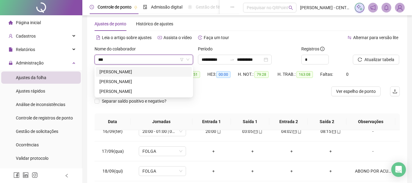
type input "***"
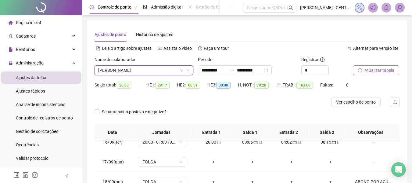
click at [354, 71] on button "Atualizar tabela" at bounding box center [376, 70] width 46 height 10
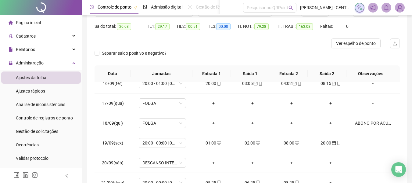
scroll to position [122, 0]
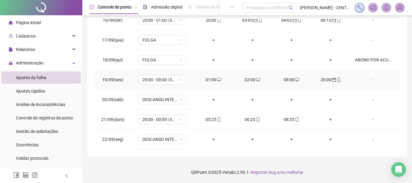
click at [321, 83] on div "20:00" at bounding box center [330, 79] width 29 height 7
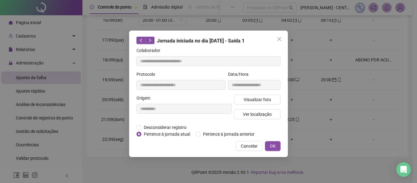
type input "**********"
click at [154, 132] on span "Pertence à jornada atual" at bounding box center [166, 134] width 51 height 7
drag, startPoint x: 272, startPoint y: 140, endPoint x: 273, endPoint y: 147, distance: 7.0
click at [272, 141] on div "**********" at bounding box center [208, 94] width 159 height 126
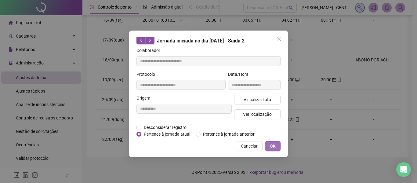
click at [273, 147] on span "OK" at bounding box center [273, 146] width 6 height 7
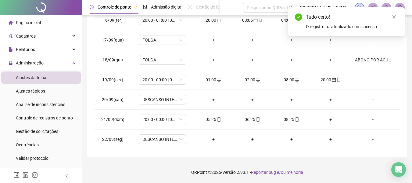
scroll to position [1, 0]
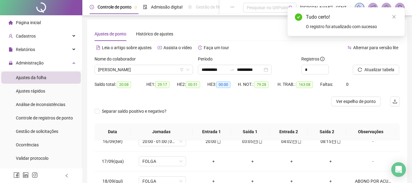
click at [373, 64] on div "Atualizar tabela" at bounding box center [369, 65] width 32 height 19
click at [383, 65] on button "Atualizar tabela" at bounding box center [376, 70] width 46 height 10
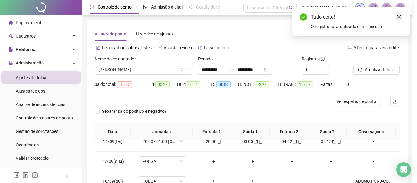
click at [398, 18] on icon "close" at bounding box center [399, 17] width 4 height 4
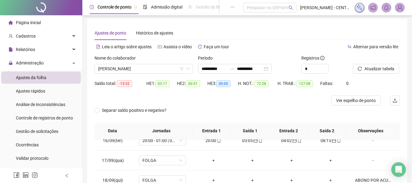
scroll to position [122, 0]
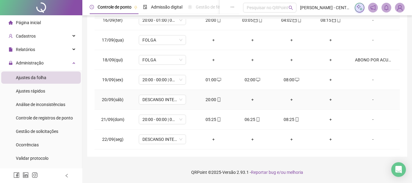
click at [214, 102] on div "20:00" at bounding box center [213, 99] width 29 height 7
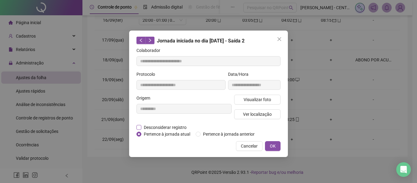
click at [172, 127] on span "Desconsiderar registro" at bounding box center [165, 127] width 48 height 7
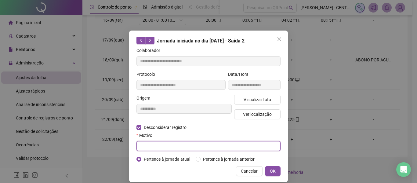
click at [175, 147] on input "text" at bounding box center [208, 146] width 144 height 10
type input "******"
click at [265, 166] on button "OK" at bounding box center [273, 171] width 16 height 10
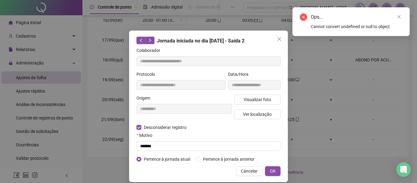
click at [277, 168] on button "OK" at bounding box center [273, 171] width 16 height 10
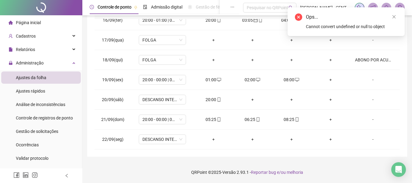
drag, startPoint x: 395, startPoint y: 17, endPoint x: 393, endPoint y: 28, distance: 11.8
click at [395, 17] on icon "close" at bounding box center [394, 17] width 4 height 4
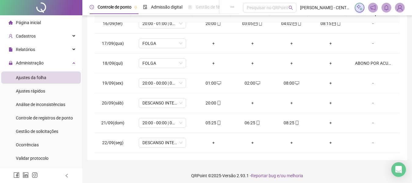
scroll to position [2, 0]
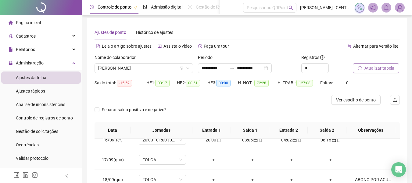
click at [369, 72] on button "Atualizar tabela" at bounding box center [376, 68] width 46 height 10
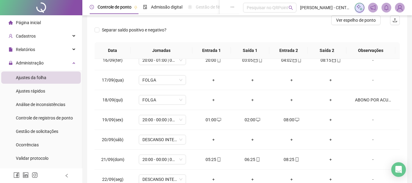
scroll to position [122, 0]
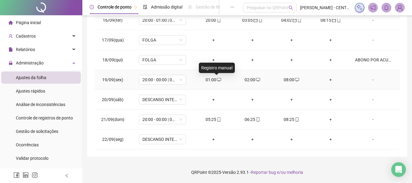
click at [217, 80] on icon "desktop" at bounding box center [219, 80] width 4 height 4
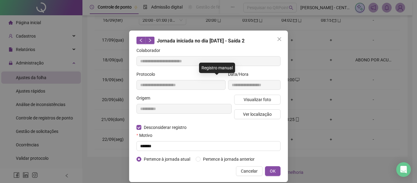
type input "**********"
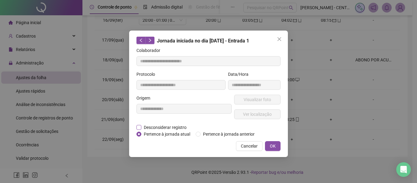
click at [181, 129] on span "Desconsiderar registro" at bounding box center [165, 127] width 48 height 7
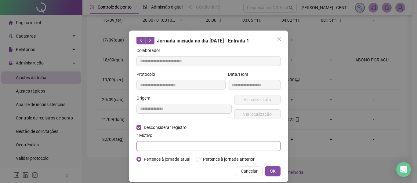
drag, startPoint x: 172, startPoint y: 150, endPoint x: 175, endPoint y: 146, distance: 5.3
click at [172, 150] on form "**********" at bounding box center [208, 104] width 144 height 115
click at [175, 146] on input "text" at bounding box center [208, 146] width 144 height 10
type input "******"
click at [265, 166] on button "OK" at bounding box center [273, 171] width 16 height 10
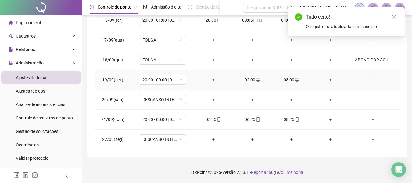
click at [246, 81] on div "02:00" at bounding box center [252, 79] width 29 height 7
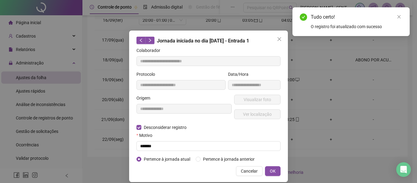
type input "**********"
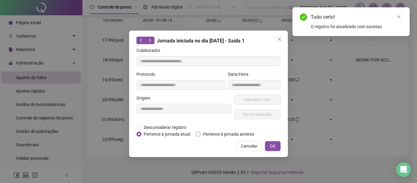
click at [211, 132] on span "Pertence à jornada anterior" at bounding box center [229, 134] width 56 height 7
click at [182, 126] on span "Desconsiderar registro" at bounding box center [165, 127] width 48 height 7
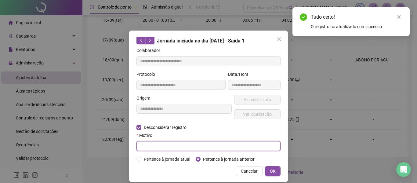
click at [179, 145] on input "text" at bounding box center [208, 146] width 144 height 10
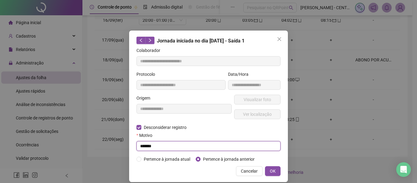
type input "******"
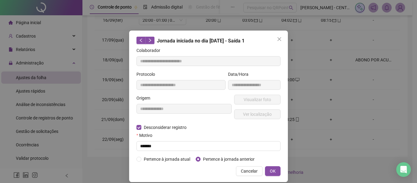
click at [265, 166] on button "OK" at bounding box center [273, 171] width 16 height 10
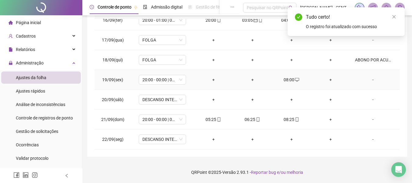
click at [284, 80] on div "08:00" at bounding box center [291, 79] width 29 height 7
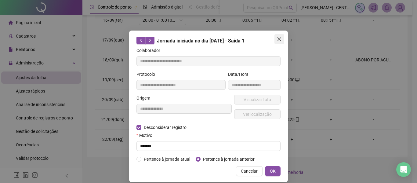
click at [278, 41] on icon "close" at bounding box center [279, 39] width 5 height 5
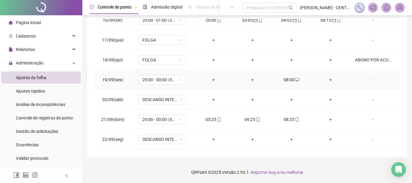
click at [286, 83] on div "08:00" at bounding box center [291, 79] width 29 height 7
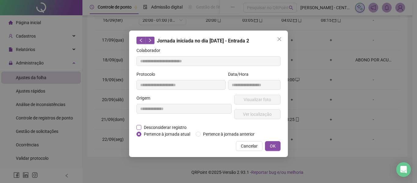
click at [168, 126] on span "Desconsiderar registro" at bounding box center [165, 127] width 48 height 7
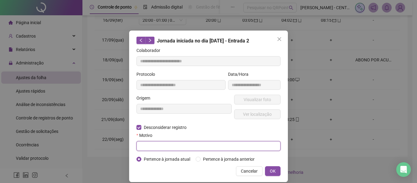
click at [170, 146] on input "text" at bounding box center [208, 146] width 144 height 10
type input "******"
click at [265, 166] on button "OK" at bounding box center [273, 171] width 16 height 10
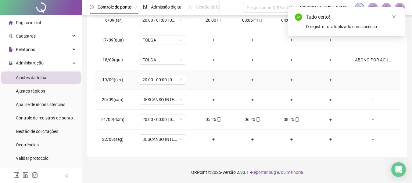
click at [212, 79] on div "+" at bounding box center [213, 79] width 29 height 7
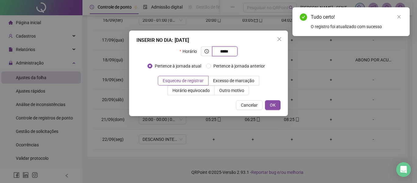
type input "*****"
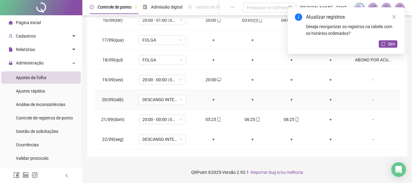
click at [212, 99] on div "+" at bounding box center [213, 99] width 29 height 7
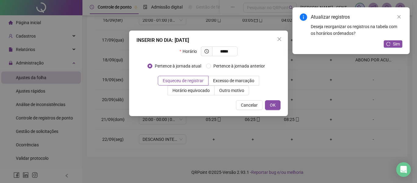
type input "*****"
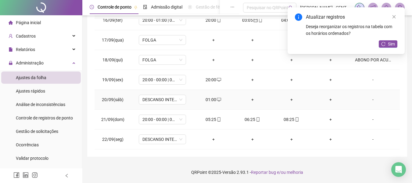
click at [247, 100] on div "+" at bounding box center [252, 99] width 29 height 7
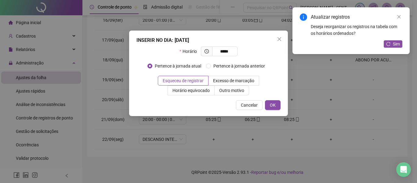
type input "*****"
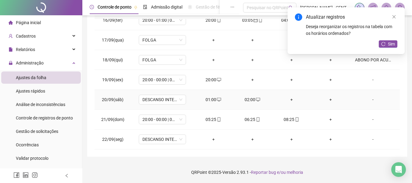
drag, startPoint x: 291, startPoint y: 101, endPoint x: 309, endPoint y: 82, distance: 26.8
click at [290, 101] on div "+" at bounding box center [291, 99] width 29 height 7
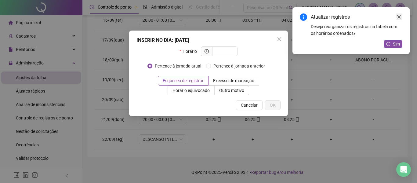
click at [401, 17] on link "Close" at bounding box center [399, 16] width 7 height 7
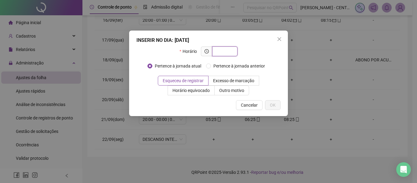
click at [232, 48] on input "text" at bounding box center [224, 51] width 17 height 7
type input "*****"
click at [277, 106] on button "OK" at bounding box center [273, 105] width 16 height 10
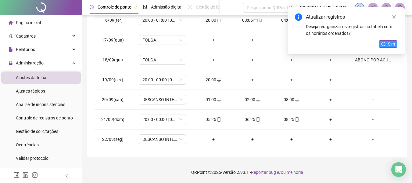
click at [394, 47] on button "Sim" at bounding box center [388, 43] width 19 height 7
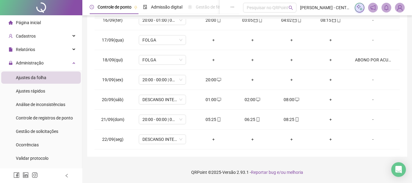
click at [211, 99] on div "01:00" at bounding box center [213, 99] width 29 height 7
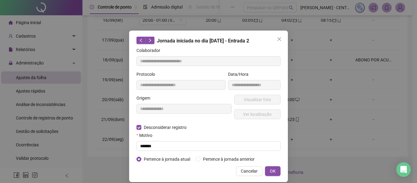
type input "**********"
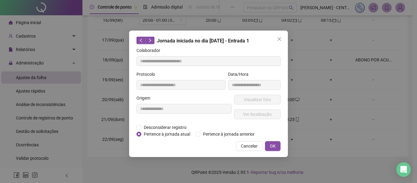
click at [215, 139] on div "**********" at bounding box center [208, 94] width 159 height 126
click at [215, 137] on span "Pertence à jornada anterior" at bounding box center [229, 134] width 56 height 7
click at [278, 147] on button "OK" at bounding box center [273, 146] width 16 height 10
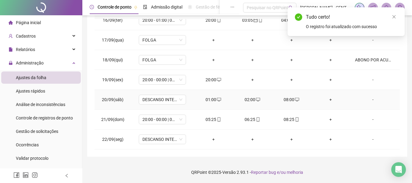
click at [252, 100] on div "02:00" at bounding box center [252, 99] width 29 height 7
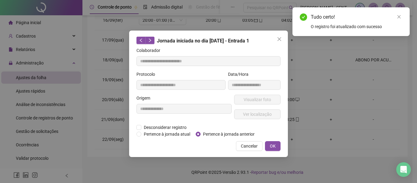
type input "**********"
click at [215, 134] on span "Pertence à jornada anterior" at bounding box center [229, 134] width 56 height 7
click at [267, 140] on div "**********" at bounding box center [208, 94] width 159 height 126
click at [270, 144] on button "OK" at bounding box center [273, 146] width 16 height 10
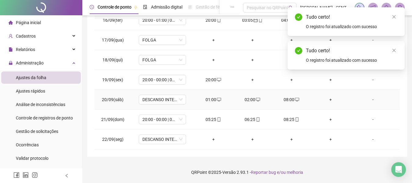
click at [289, 100] on div "08:00" at bounding box center [291, 99] width 29 height 7
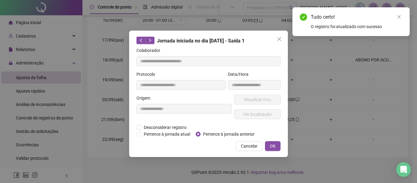
type input "**********"
click at [203, 132] on span "Pertence à jornada anterior" at bounding box center [229, 134] width 56 height 7
click at [273, 145] on span "OK" at bounding box center [273, 146] width 6 height 7
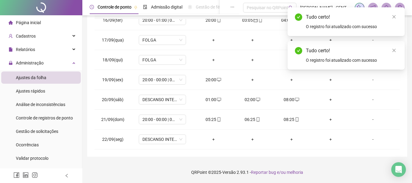
drag, startPoint x: 394, startPoint y: 53, endPoint x: 396, endPoint y: 30, distance: 22.9
click at [394, 52] on link "Close" at bounding box center [394, 50] width 7 height 7
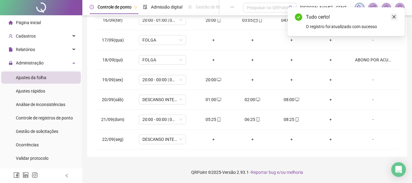
click at [392, 19] on link "Close" at bounding box center [394, 16] width 7 height 7
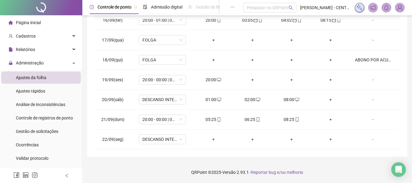
scroll to position [12, 0]
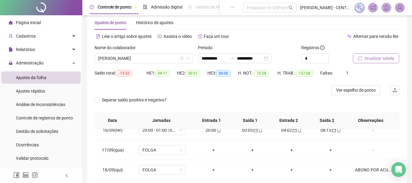
click at [391, 61] on span "Atualizar tabela" at bounding box center [380, 58] width 30 height 7
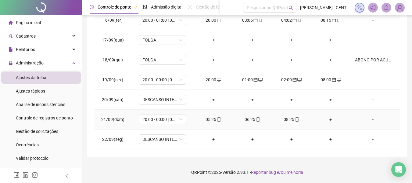
click at [328, 119] on div "+" at bounding box center [330, 119] width 29 height 7
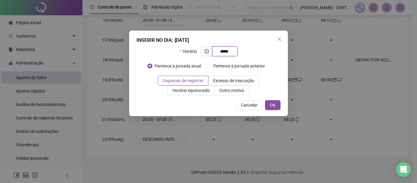
type input "*****"
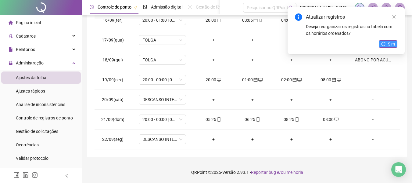
click at [392, 42] on span "Sim" at bounding box center [391, 44] width 7 height 7
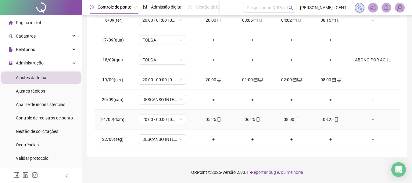
click at [288, 121] on div "08:00" at bounding box center [291, 119] width 29 height 7
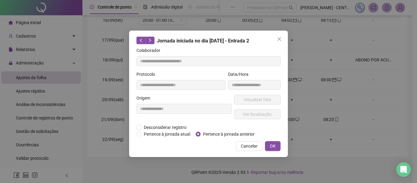
type input "**********"
click at [160, 122] on div "**********" at bounding box center [184, 109] width 98 height 29
click at [160, 123] on div "**********" at bounding box center [184, 109] width 98 height 29
click at [163, 124] on span "Desconsiderar registro" at bounding box center [165, 127] width 48 height 7
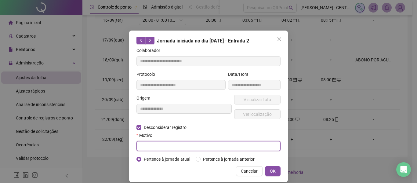
click at [164, 146] on input "text" at bounding box center [208, 146] width 144 height 10
type input "******"
click at [265, 166] on button "OK" at bounding box center [273, 171] width 16 height 10
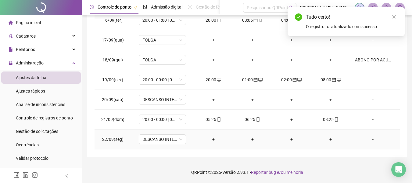
click at [210, 139] on div "+" at bounding box center [213, 139] width 29 height 7
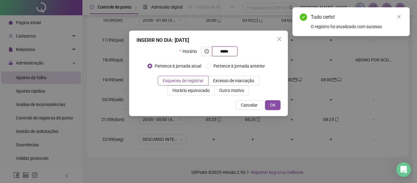
type input "*****"
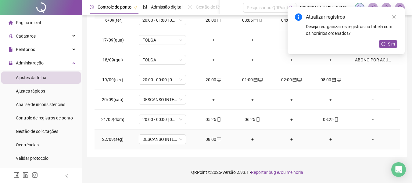
click at [210, 139] on div "08:00" at bounding box center [213, 139] width 29 height 7
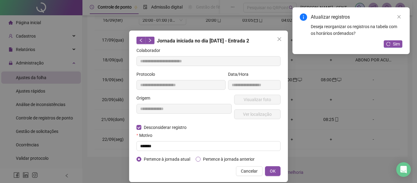
type input "**********"
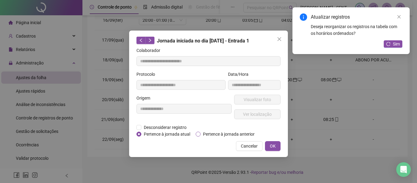
click at [235, 135] on span "Pertence à jornada anterior" at bounding box center [229, 134] width 56 height 7
click at [281, 148] on div "**********" at bounding box center [208, 94] width 159 height 126
click at [277, 147] on button "OK" at bounding box center [273, 146] width 16 height 10
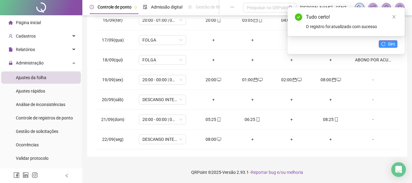
click at [390, 47] on span "Sim" at bounding box center [391, 44] width 7 height 7
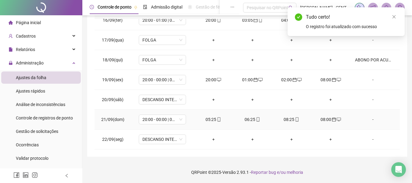
click at [287, 116] on div "08:25" at bounding box center [291, 119] width 29 height 7
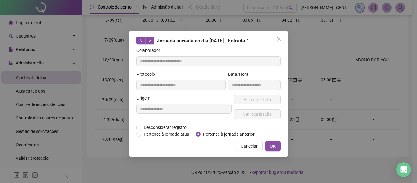
type input "**********"
click at [222, 135] on span "Pertence à jornada anterior" at bounding box center [229, 134] width 56 height 7
click at [154, 126] on span "Desconsiderar registro" at bounding box center [165, 127] width 48 height 7
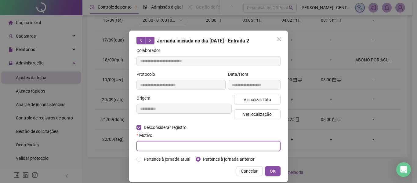
click at [173, 146] on input "text" at bounding box center [208, 146] width 144 height 10
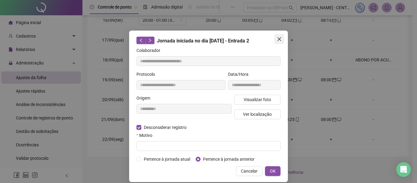
click at [277, 39] on icon "close" at bounding box center [279, 39] width 4 height 4
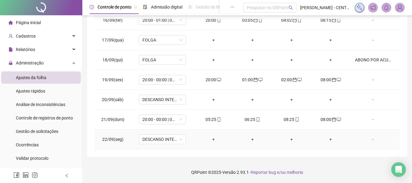
click at [213, 137] on div "+" at bounding box center [213, 139] width 29 height 7
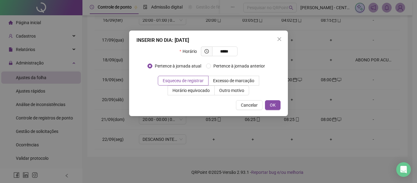
type input "*****"
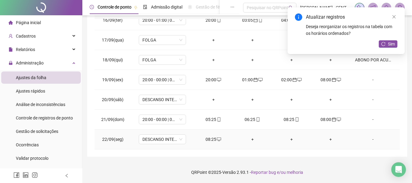
click at [251, 141] on div "+" at bounding box center [252, 139] width 29 height 7
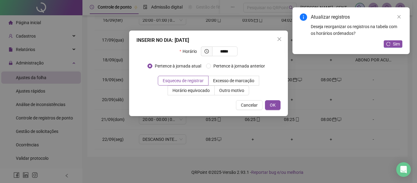
type input "*****"
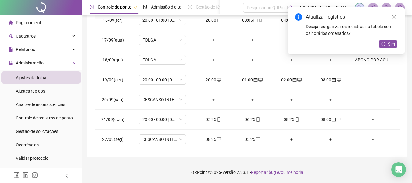
click at [292, 138] on div "+" at bounding box center [291, 139] width 29 height 7
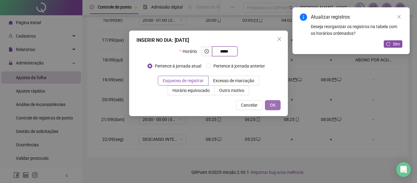
type input "*****"
click at [266, 108] on button "OK" at bounding box center [273, 105] width 16 height 10
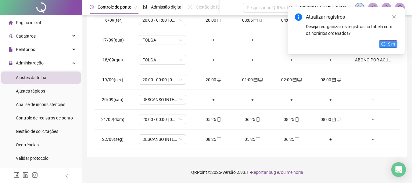
click at [389, 45] on span "Sim" at bounding box center [391, 44] width 7 height 7
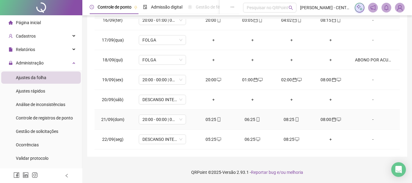
click at [218, 118] on icon "mobile" at bounding box center [219, 119] width 4 height 4
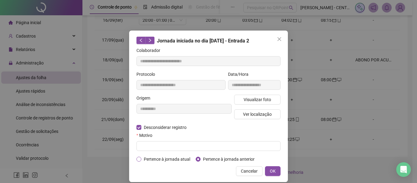
type input "**********"
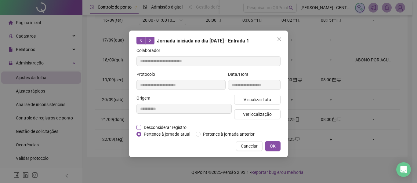
click at [154, 127] on span "Desconsiderar registro" at bounding box center [165, 127] width 48 height 7
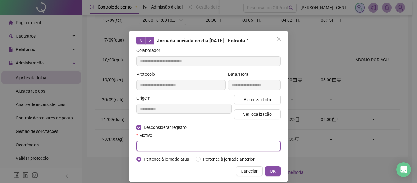
click at [193, 148] on input "text" at bounding box center [208, 146] width 144 height 10
type input "******"
click at [265, 166] on button "OK" at bounding box center [273, 171] width 16 height 10
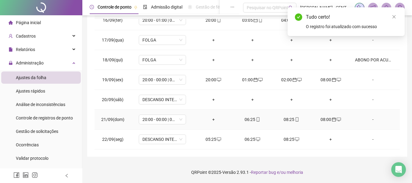
click at [255, 121] on span "mobile" at bounding box center [257, 119] width 5 height 4
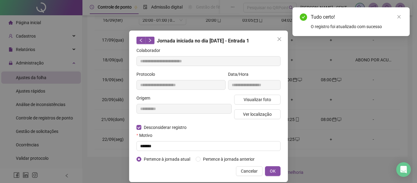
type input "**********"
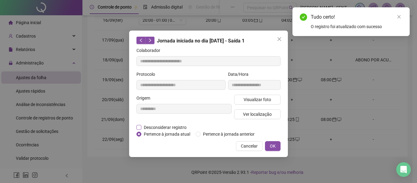
click at [178, 129] on span "Desconsiderar registro" at bounding box center [165, 127] width 48 height 7
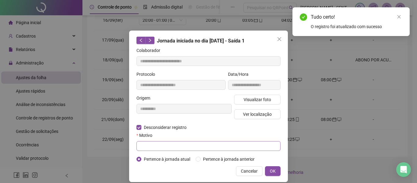
drag, startPoint x: 173, startPoint y: 150, endPoint x: 174, endPoint y: 145, distance: 5.9
click at [173, 150] on form "**********" at bounding box center [208, 104] width 144 height 115
click at [174, 145] on input "text" at bounding box center [208, 146] width 144 height 10
type input "******"
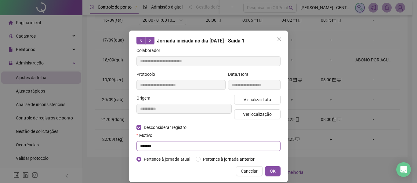
click at [265, 166] on button "OK" at bounding box center [273, 171] width 16 height 10
click at [270, 171] on span "OK" at bounding box center [273, 171] width 6 height 7
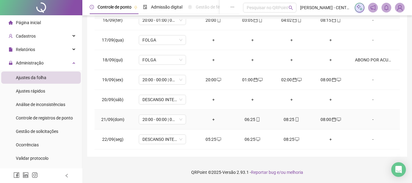
click at [284, 118] on div "08:25" at bounding box center [291, 119] width 29 height 7
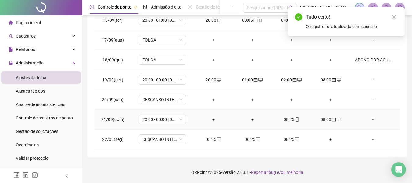
click at [287, 118] on div "08:25" at bounding box center [291, 119] width 29 height 7
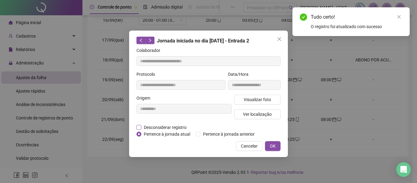
click at [186, 126] on span "Desconsiderar registro" at bounding box center [165, 127] width 48 height 7
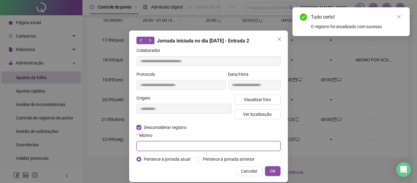
click at [188, 144] on input "text" at bounding box center [208, 146] width 144 height 10
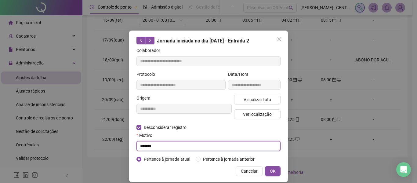
click at [187, 144] on input "******" at bounding box center [208, 146] width 144 height 10
type input "******"
click at [265, 166] on button "OK" at bounding box center [273, 171] width 16 height 10
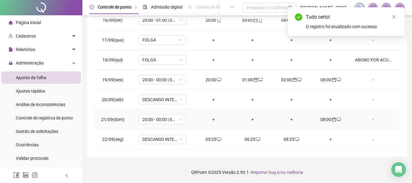
click at [322, 119] on div "08:00" at bounding box center [330, 119] width 29 height 7
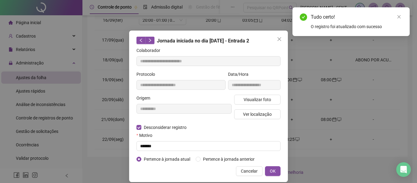
type input "**********"
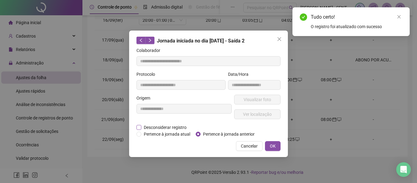
click at [178, 125] on span "Desconsiderar registro" at bounding box center [165, 127] width 48 height 7
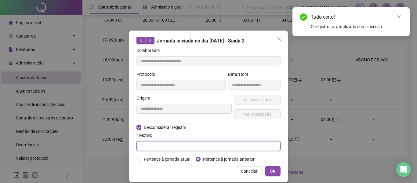
click at [183, 141] on input "text" at bounding box center [208, 146] width 144 height 10
type input "******"
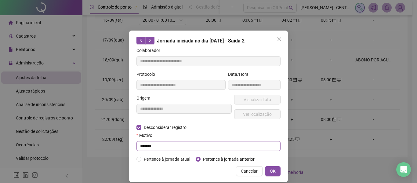
click at [265, 166] on button "OK" at bounding box center [273, 171] width 16 height 10
click at [265, 168] on button "OK" at bounding box center [273, 171] width 16 height 10
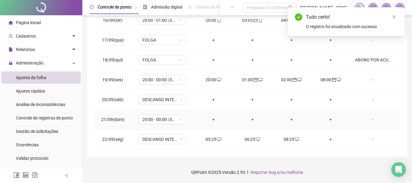
click at [214, 118] on div "+" at bounding box center [213, 119] width 29 height 7
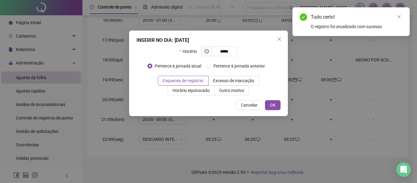
type input "*****"
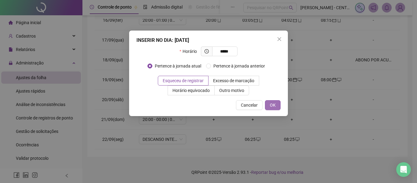
click at [278, 105] on button "OK" at bounding box center [273, 105] width 16 height 10
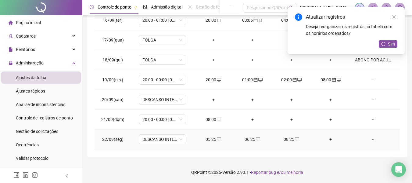
click at [209, 138] on div "05:25" at bounding box center [213, 139] width 29 height 7
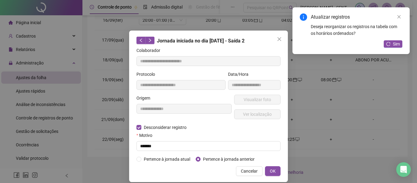
type input "**********"
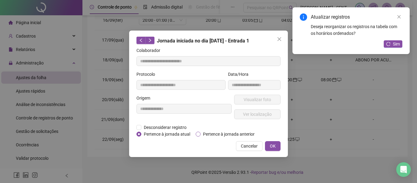
click at [223, 135] on span "Pertence à jornada anterior" at bounding box center [229, 134] width 56 height 7
click at [266, 148] on button "OK" at bounding box center [273, 146] width 16 height 10
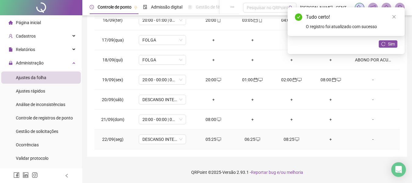
click at [251, 141] on div "06:25" at bounding box center [252, 139] width 29 height 7
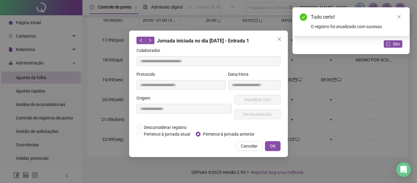
type input "**********"
click at [233, 134] on span "Pertence à jornada anterior" at bounding box center [229, 134] width 56 height 7
click at [275, 145] on span "OK" at bounding box center [273, 146] width 6 height 7
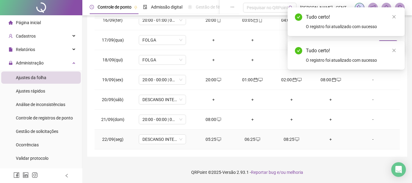
click at [286, 139] on div "08:25" at bounding box center [291, 139] width 29 height 7
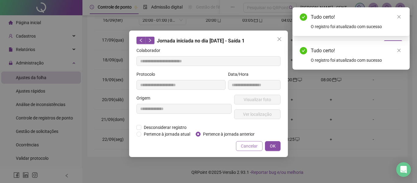
type input "**********"
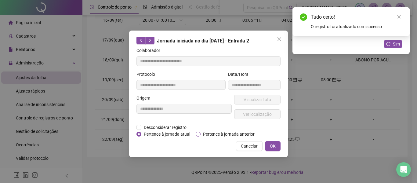
click at [236, 132] on span "Pertence à jornada anterior" at bounding box center [229, 134] width 56 height 7
click at [273, 147] on span "OK" at bounding box center [273, 146] width 6 height 7
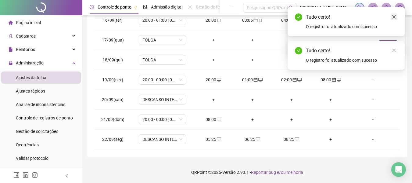
click at [391, 17] on link "Close" at bounding box center [394, 16] width 7 height 7
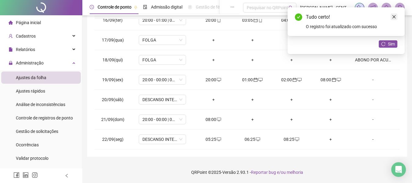
click at [395, 16] on icon "close" at bounding box center [394, 17] width 4 height 4
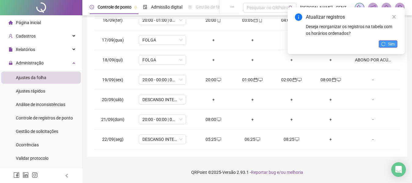
click at [384, 45] on icon "reload" at bounding box center [384, 44] width 4 height 4
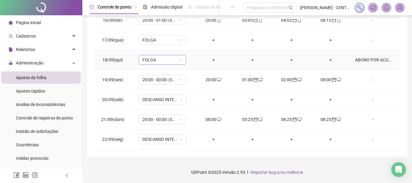
click at [169, 61] on span "FOLGA" at bounding box center [163, 59] width 40 height 9
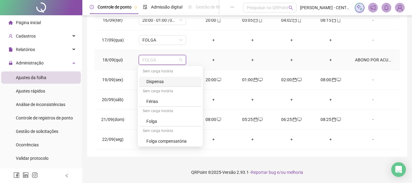
scroll to position [775, 0]
click at [176, 119] on div "Folga compensatória" at bounding box center [173, 120] width 52 height 7
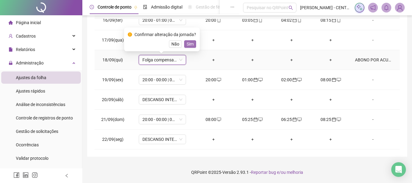
click at [192, 47] on span "Sim" at bounding box center [190, 44] width 7 height 7
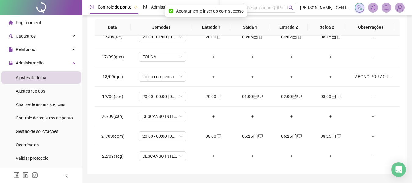
scroll to position [0, 0]
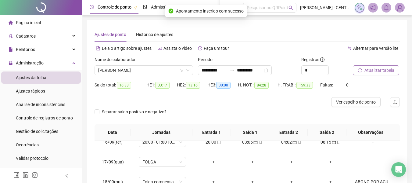
click at [373, 69] on span "Atualizar tabela" at bounding box center [380, 70] width 30 height 7
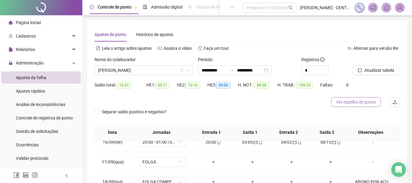
click at [376, 103] on span "Ver espelho de ponto" at bounding box center [356, 102] width 40 height 7
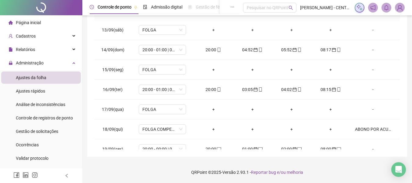
scroll to position [425, 0]
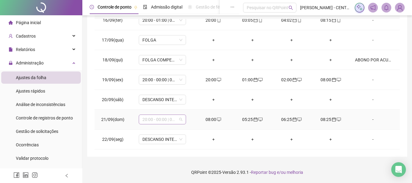
click at [165, 121] on span "20:00 - 00:00 | 01:00 - 08:00" at bounding box center [163, 119] width 40 height 9
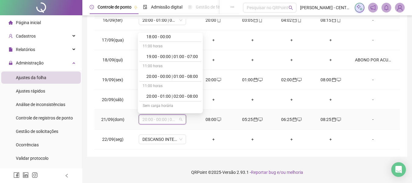
scroll to position [683, 0]
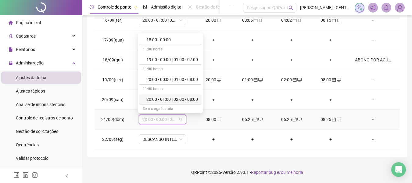
click at [176, 100] on div "20:00 - 01:00 | 02:00 - 08:00" at bounding box center [173, 99] width 52 height 7
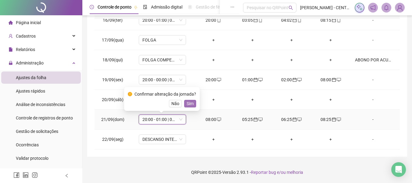
click at [191, 104] on span "Sim" at bounding box center [190, 103] width 7 height 7
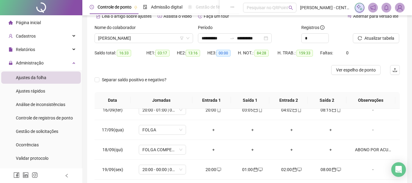
scroll to position [9, 0]
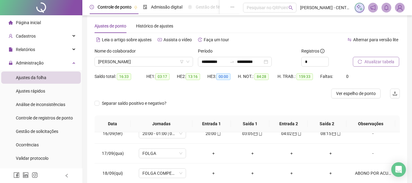
click at [375, 60] on span "Atualizar tabela" at bounding box center [380, 61] width 30 height 7
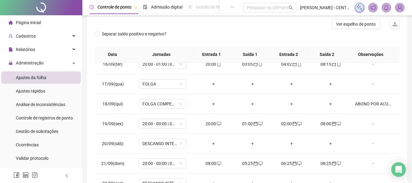
scroll to position [62, 0]
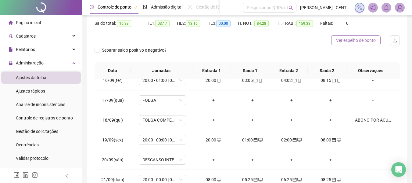
click at [369, 45] on button "Ver espelho de ponto" at bounding box center [355, 40] width 49 height 10
click at [359, 39] on span "Ver espelho de ponto" at bounding box center [356, 40] width 40 height 7
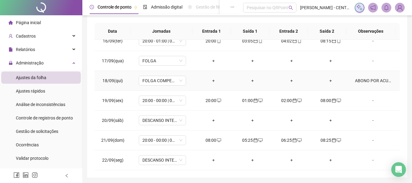
scroll to position [122, 0]
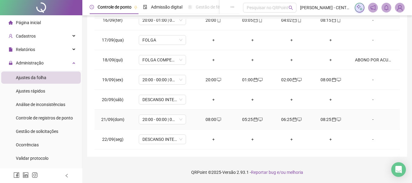
click at [205, 117] on div "08:00" at bounding box center [213, 119] width 29 height 7
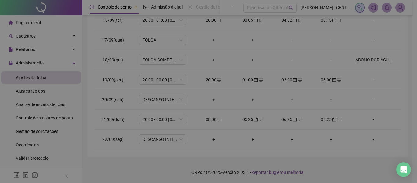
type input "**********"
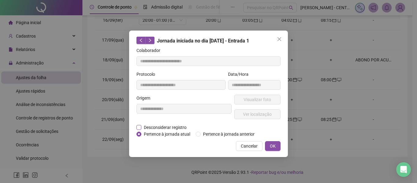
click at [163, 125] on span "Desconsiderar registro" at bounding box center [165, 127] width 48 height 7
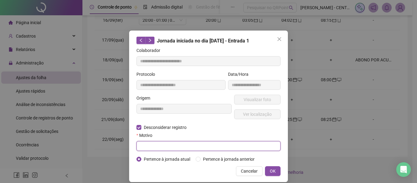
click at [165, 141] on input "text" at bounding box center [208, 146] width 144 height 10
type input "******"
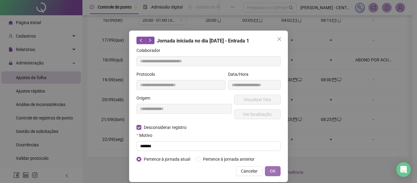
click at [266, 173] on button "OK" at bounding box center [273, 171] width 16 height 10
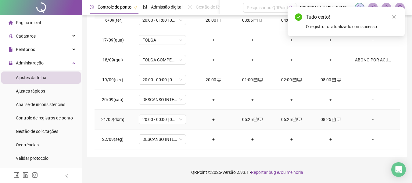
click at [211, 118] on div "+" at bounding box center [213, 119] width 29 height 7
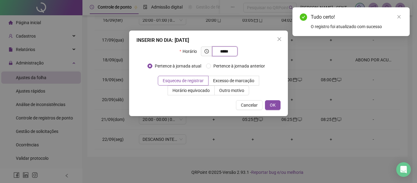
type input "*****"
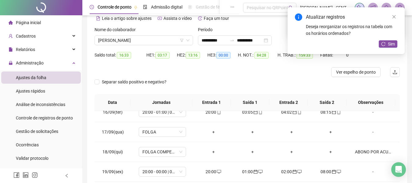
scroll to position [0, 0]
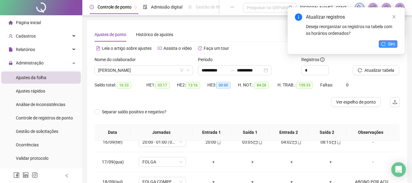
click at [384, 41] on button "Sim" at bounding box center [388, 43] width 19 height 7
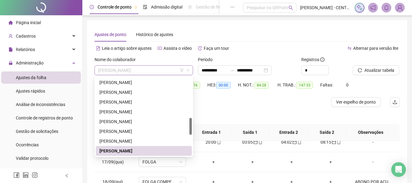
click at [152, 66] on span "MARIA ESTHER BRANCO MADEIRA" at bounding box center [143, 70] width 91 height 9
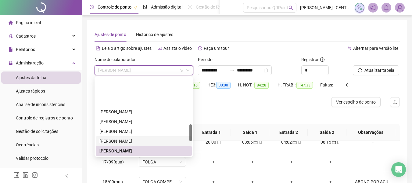
scroll to position [216, 0]
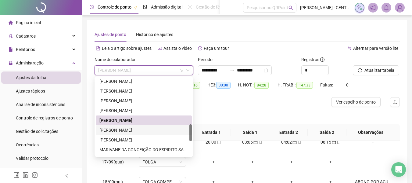
click at [133, 130] on div "MARIANA PORTILHA LEMOS" at bounding box center [144, 130] width 89 height 7
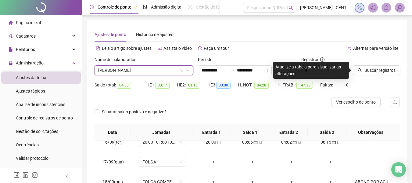
click at [152, 69] on span "MARIANA PORTILHA LEMOS" at bounding box center [143, 70] width 91 height 9
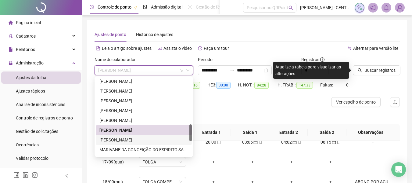
click at [130, 141] on div "MARIELI DA SILVA GUEDES" at bounding box center [144, 139] width 89 height 7
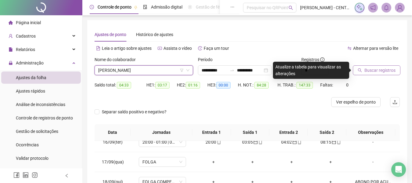
click at [379, 66] on button "Buscar registros" at bounding box center [377, 70] width 48 height 10
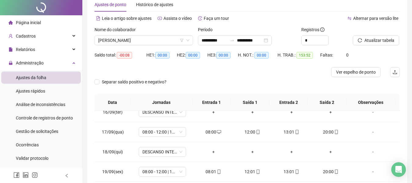
scroll to position [0, 0]
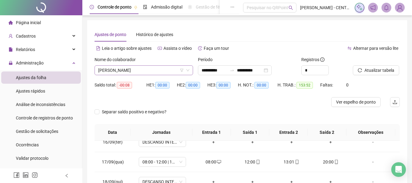
click at [163, 67] on span "MARIELI DA SILVA GUEDES" at bounding box center [143, 70] width 91 height 9
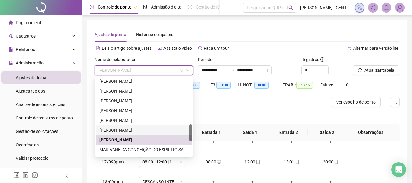
scroll to position [247, 0]
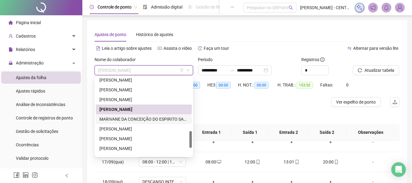
click at [132, 121] on div "MARIVANE DA CONCEIÇÃO DO ESPIRITO SANTO" at bounding box center [144, 119] width 89 height 7
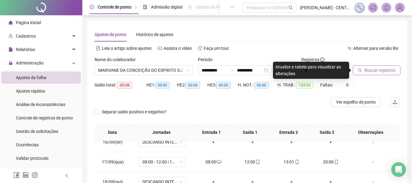
click at [365, 70] on span "Buscar registros" at bounding box center [380, 70] width 31 height 7
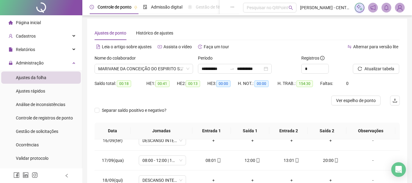
scroll to position [0, 0]
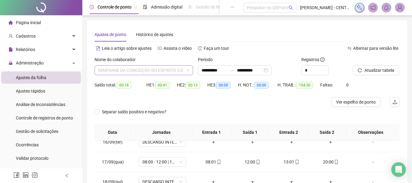
click at [138, 69] on span "MARIVANE DA CONCEIÇÃO DO ESPIRITO SANTO" at bounding box center [143, 70] width 91 height 9
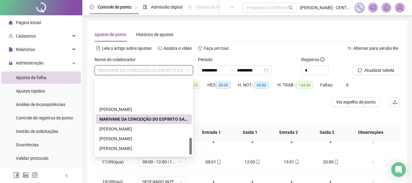
scroll to position [277, 0]
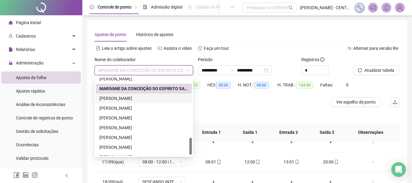
click at [142, 100] on div "[PERSON_NAME]" at bounding box center [144, 98] width 89 height 7
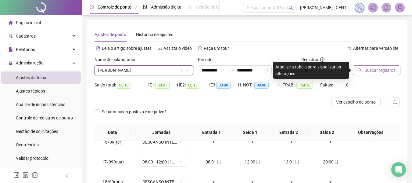
click at [373, 71] on span "Buscar registros" at bounding box center [380, 70] width 31 height 7
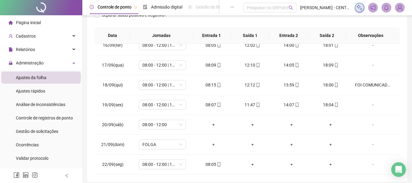
scroll to position [122, 0]
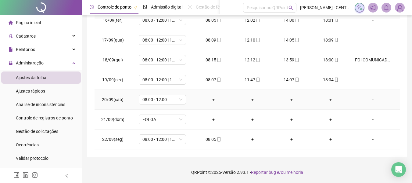
click at [371, 101] on div "-" at bounding box center [373, 99] width 36 height 7
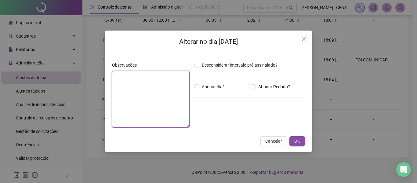
click at [166, 91] on textarea at bounding box center [151, 99] width 78 height 57
type textarea "*****"
type textarea "*"
type textarea "**********"
click at [289, 136] on button "OK" at bounding box center [297, 141] width 16 height 10
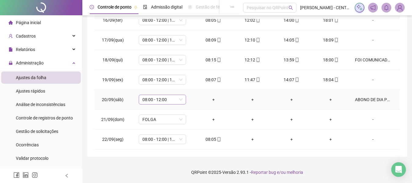
click at [182, 101] on div "08:00 - 12:00" at bounding box center [162, 100] width 47 height 10
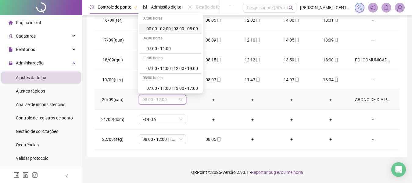
click at [362, 95] on td "ABONO DE DIA POR ACUMULO DE HORAS" at bounding box center [375, 100] width 50 height 20
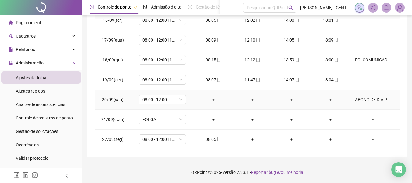
click at [362, 99] on div "ABONO DE DIA POR ACUMULO DE HORAS" at bounding box center [373, 99] width 36 height 7
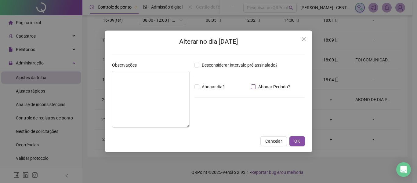
type textarea "**********"
click at [209, 89] on span "Abonar dia?" at bounding box center [213, 86] width 28 height 7
click at [296, 144] on span "OK" at bounding box center [297, 141] width 6 height 7
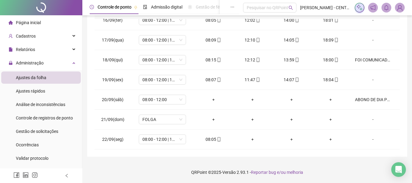
scroll to position [0, 0]
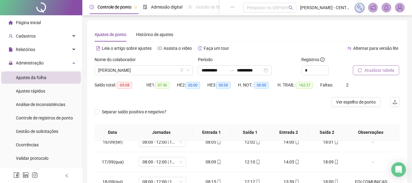
click at [384, 71] on span "Atualizar tabela" at bounding box center [380, 70] width 30 height 7
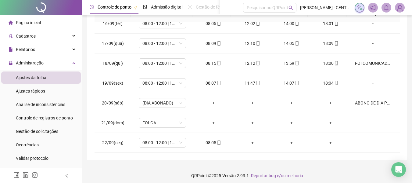
scroll to position [122, 0]
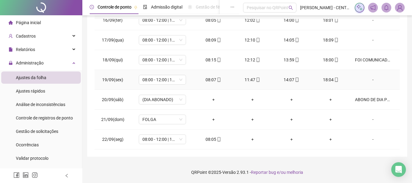
click at [368, 78] on div "-" at bounding box center [373, 79] width 36 height 7
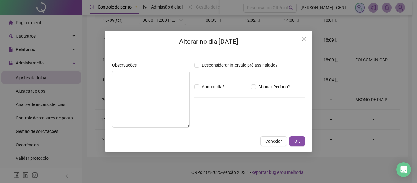
drag, startPoint x: 417, startPoint y: 96, endPoint x: 417, endPoint y: 75, distance: 21.1
click at [417, 76] on div "Alterar no dia 19/09/2025 Observações Desconsiderar intervalo pré-assinalado? A…" at bounding box center [208, 91] width 417 height 183
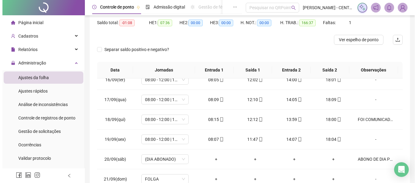
scroll to position [9, 0]
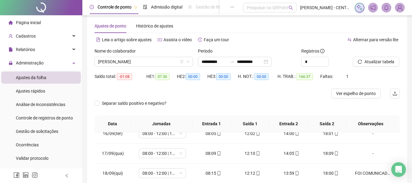
click at [380, 53] on div at bounding box center [369, 52] width 32 height 9
click at [380, 67] on div "Atualizar tabela" at bounding box center [377, 60] width 52 height 24
click at [380, 66] on button "Atualizar tabela" at bounding box center [376, 62] width 46 height 10
click at [342, 96] on span "Ver espelho de ponto" at bounding box center [356, 93] width 40 height 7
click at [263, 64] on input "**********" at bounding box center [250, 61] width 26 height 7
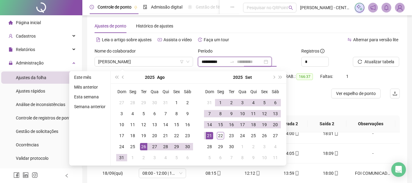
type input "**********"
click at [209, 135] on div "21" at bounding box center [209, 135] width 7 height 7
click at [379, 58] on button "Atualizar tabela" at bounding box center [376, 62] width 46 height 10
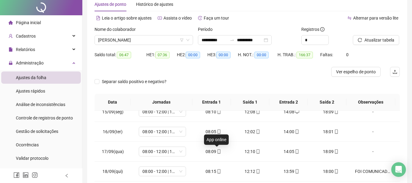
scroll to position [0, 0]
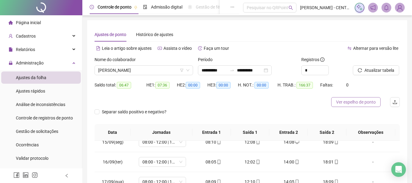
click at [372, 98] on button "Ver espelho de ponto" at bounding box center [355, 102] width 49 height 10
click at [160, 73] on span "[PERSON_NAME]" at bounding box center [143, 70] width 91 height 9
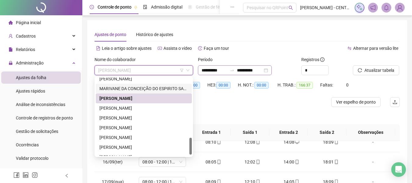
click at [272, 71] on div "**********" at bounding box center [235, 70] width 74 height 10
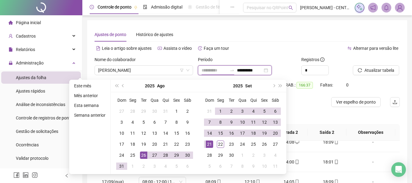
type input "**********"
click at [141, 155] on div "26" at bounding box center [143, 154] width 7 height 7
type input "**********"
click at [221, 143] on div "22" at bounding box center [220, 143] width 7 height 7
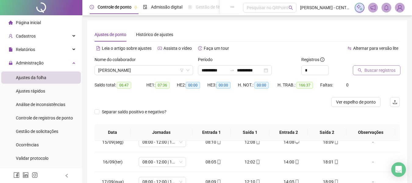
click at [387, 70] on span "Buscar registros" at bounding box center [380, 70] width 31 height 7
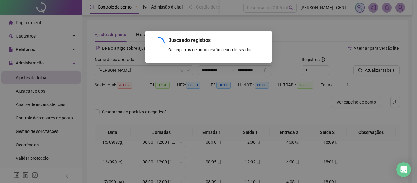
scroll to position [425, 0]
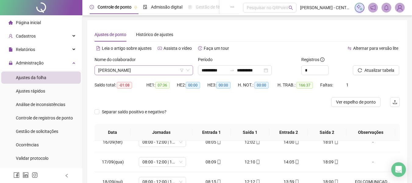
click at [163, 70] on span "[PERSON_NAME]" at bounding box center [143, 70] width 91 height 9
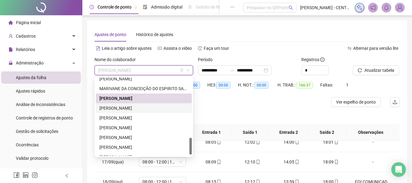
click at [150, 108] on div "[PERSON_NAME]" at bounding box center [144, 108] width 89 height 7
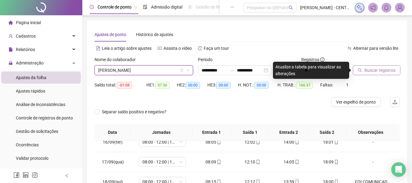
click at [369, 67] on span "Buscar registros" at bounding box center [380, 70] width 31 height 7
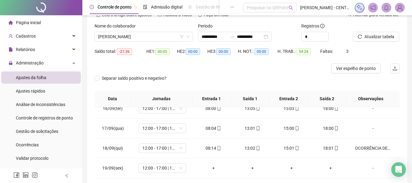
scroll to position [0, 0]
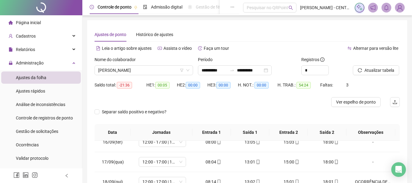
drag, startPoint x: 154, startPoint y: 69, endPoint x: 153, endPoint y: 75, distance: 5.9
click at [154, 69] on span "[PERSON_NAME]" at bounding box center [143, 70] width 91 height 9
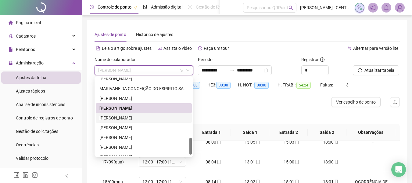
click at [136, 118] on div "SIMONE RODRIGUES FERNANDES" at bounding box center [144, 117] width 89 height 7
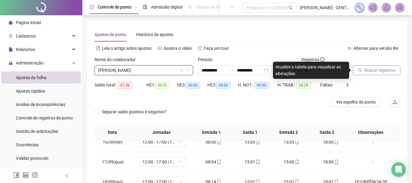
click at [369, 67] on span "Buscar registros" at bounding box center [380, 70] width 31 height 7
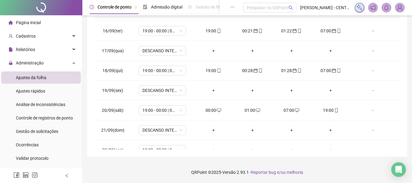
scroll to position [425, 0]
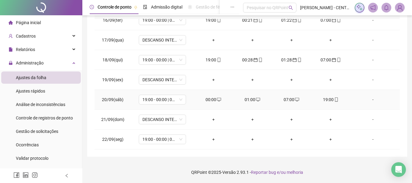
click at [295, 100] on icon "desktop" at bounding box center [297, 100] width 4 height 4
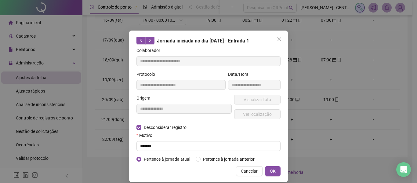
type input "**********"
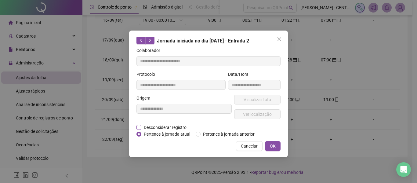
click at [175, 127] on span "Desconsiderar registro" at bounding box center [165, 127] width 48 height 7
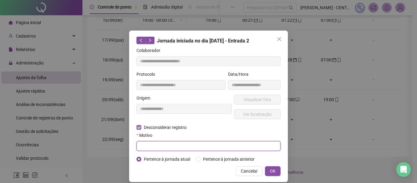
click at [177, 144] on input "text" at bounding box center [208, 146] width 144 height 10
type input "******"
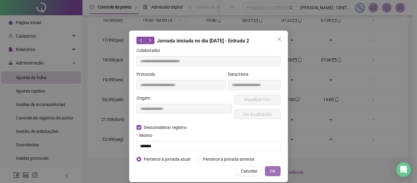
click at [276, 169] on button "OK" at bounding box center [273, 171] width 16 height 10
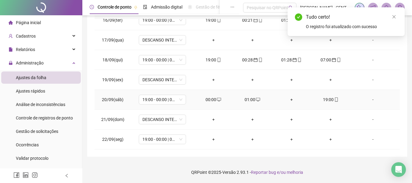
click at [217, 100] on icon "desktop" at bounding box center [219, 100] width 4 height 4
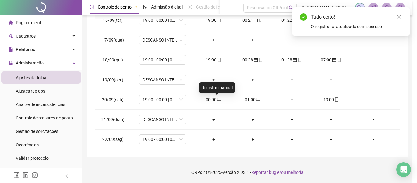
type input "**********"
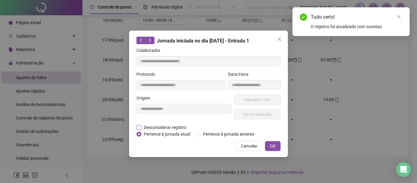
click at [179, 127] on span "Desconsiderar registro" at bounding box center [165, 127] width 48 height 7
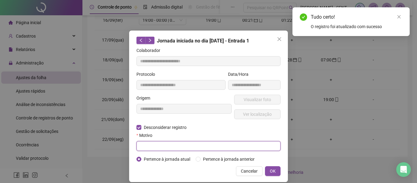
click at [179, 143] on input "text" at bounding box center [208, 146] width 144 height 10
type input "******"
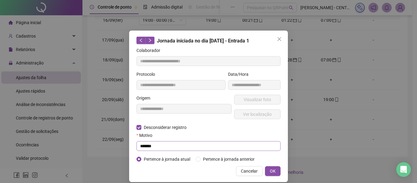
click at [265, 166] on button "OK" at bounding box center [273, 171] width 16 height 10
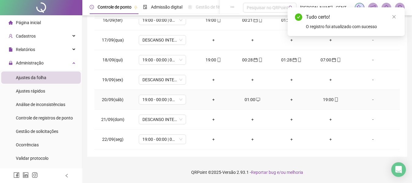
click at [249, 100] on div "01:00" at bounding box center [252, 99] width 29 height 7
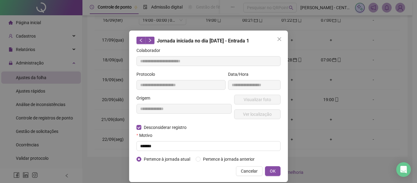
click at [214, 128] on div "Desconsiderar registro Pertence ao lanche" at bounding box center [208, 127] width 144 height 7
drag, startPoint x: 278, startPoint y: 38, endPoint x: 271, endPoint y: 49, distance: 12.9
click at [278, 38] on icon "close" at bounding box center [279, 39] width 5 height 5
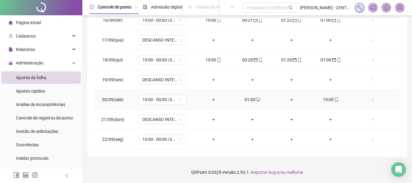
click at [254, 96] on td "01:00" at bounding box center [252, 100] width 39 height 20
click at [256, 97] on icon "desktop" at bounding box center [258, 99] width 4 height 4
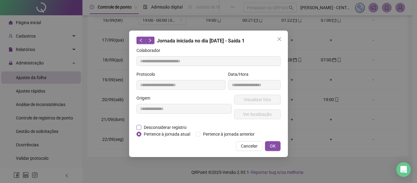
click at [180, 126] on span "Desconsiderar registro" at bounding box center [165, 127] width 48 height 7
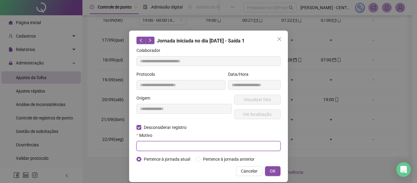
click at [189, 149] on input "text" at bounding box center [208, 146] width 144 height 10
type input "******"
click at [265, 166] on button "OK" at bounding box center [273, 171] width 16 height 10
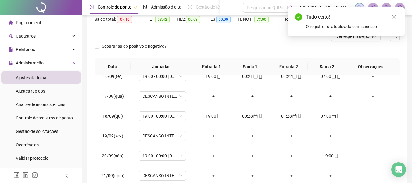
scroll to position [51, 0]
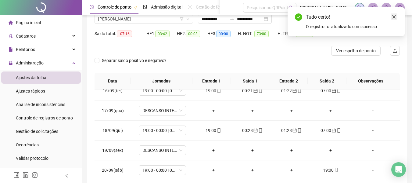
click at [397, 15] on div "Tudo certo! O registro foi atualizado com sucesso" at bounding box center [346, 21] width 117 height 29
click at [396, 18] on icon "close" at bounding box center [394, 17] width 4 height 4
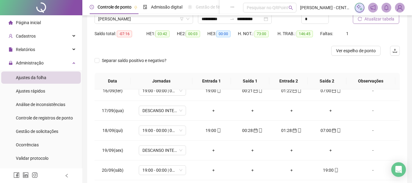
click at [379, 20] on span "Atualizar tabela" at bounding box center [380, 19] width 30 height 7
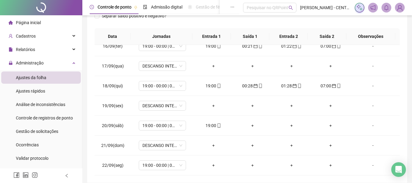
scroll to position [122, 0]
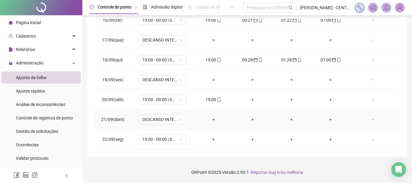
click at [209, 119] on div "+" at bounding box center [213, 119] width 29 height 7
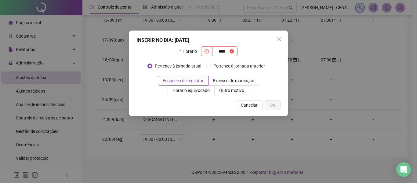
type input "****"
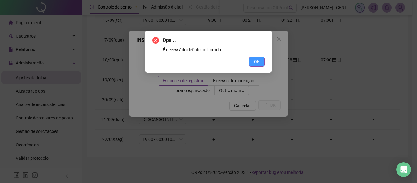
click at [256, 61] on span "OK" at bounding box center [257, 61] width 6 height 7
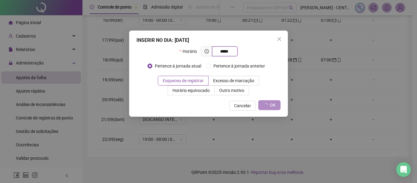
type input "*****"
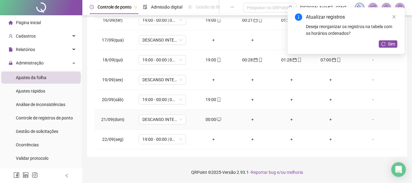
click at [250, 121] on div "+" at bounding box center [252, 119] width 29 height 7
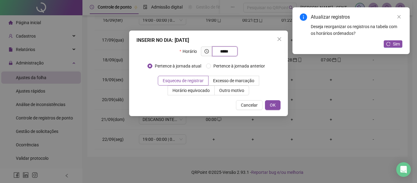
type input "*****"
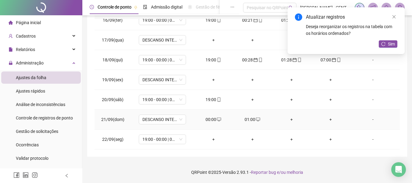
click at [286, 118] on div "+" at bounding box center [291, 119] width 29 height 7
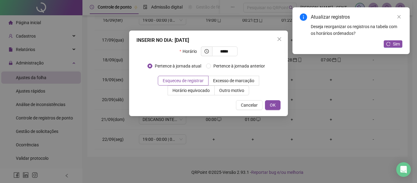
type input "*****"
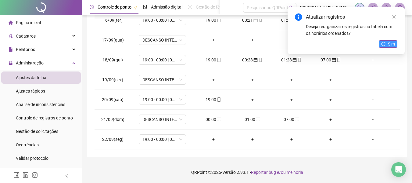
click at [394, 43] on span "Sim" at bounding box center [391, 44] width 7 height 7
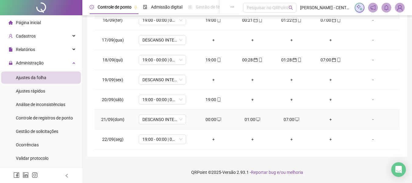
click at [208, 120] on div "00:00" at bounding box center [213, 119] width 29 height 7
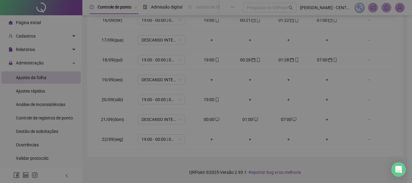
type input "**********"
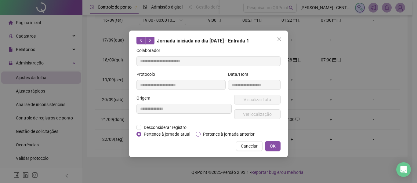
click at [206, 133] on span "Pertence à jornada anterior" at bounding box center [229, 134] width 56 height 7
click at [273, 146] on span "OK" at bounding box center [273, 146] width 6 height 7
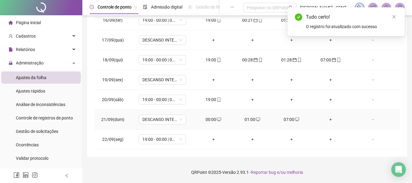
click at [247, 117] on div "01:00" at bounding box center [252, 119] width 29 height 7
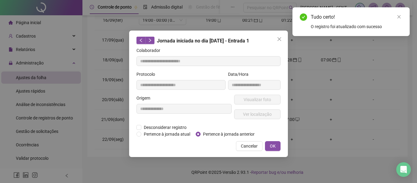
click at [210, 133] on span "Pertence à jornada anterior" at bounding box center [229, 134] width 56 height 7
type input "**********"
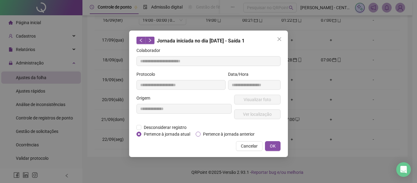
click at [221, 135] on span "Pertence à jornada anterior" at bounding box center [229, 134] width 56 height 7
click at [268, 146] on button "OK" at bounding box center [273, 146] width 16 height 10
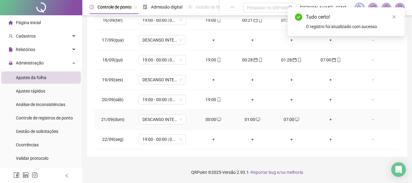
click at [287, 122] on div "07:00" at bounding box center [291, 119] width 29 height 7
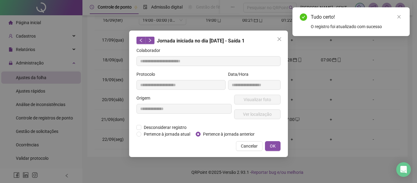
type input "**********"
click at [218, 137] on div "**********" at bounding box center [208, 94] width 159 height 126
click at [219, 135] on span "Pertence à jornada anterior" at bounding box center [229, 134] width 56 height 7
click at [264, 142] on div "Cancelar OK" at bounding box center [208, 146] width 144 height 10
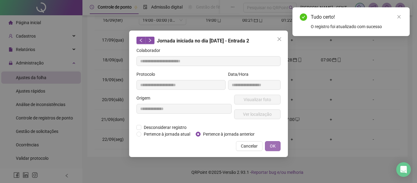
click at [273, 146] on span "OK" at bounding box center [273, 146] width 6 height 7
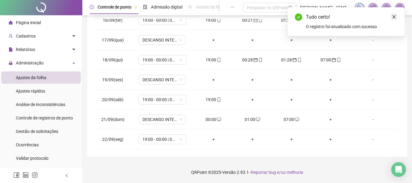
click at [394, 19] on link "Close" at bounding box center [394, 16] width 7 height 7
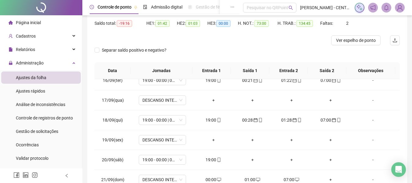
scroll to position [7, 0]
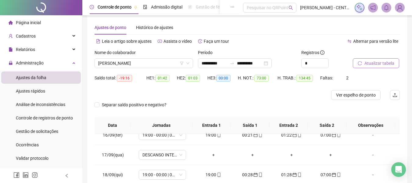
click at [389, 63] on span "Atualizar tabela" at bounding box center [380, 63] width 30 height 7
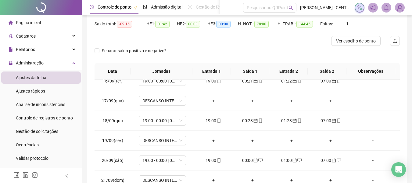
scroll to position [34, 0]
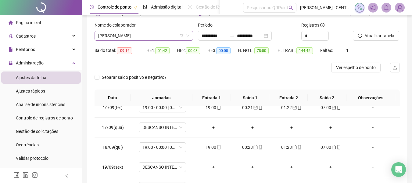
click at [147, 34] on span "SIMONE RODRIGUES FERNANDES" at bounding box center [143, 35] width 91 height 9
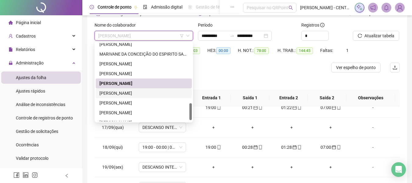
click at [122, 92] on div "[PERSON_NAME]" at bounding box center [144, 93] width 89 height 7
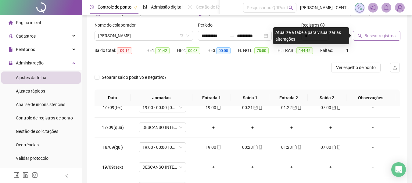
click at [377, 35] on span "Buscar registros" at bounding box center [380, 35] width 31 height 7
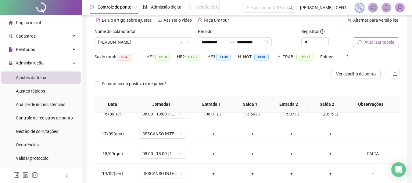
scroll to position [0, 0]
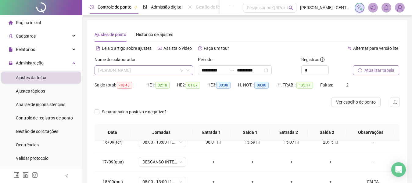
click at [155, 74] on span "[PERSON_NAME]" at bounding box center [143, 70] width 91 height 9
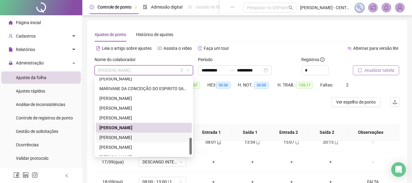
click at [143, 138] on div "VITÓRIA VIANA BENTES" at bounding box center [144, 137] width 89 height 7
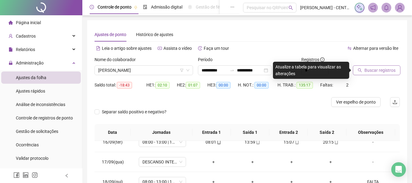
click at [400, 74] on div "Buscar registros" at bounding box center [377, 68] width 52 height 24
drag, startPoint x: 393, startPoint y: 70, endPoint x: 379, endPoint y: 79, distance: 16.2
click at [392, 70] on span "Buscar registros" at bounding box center [380, 70] width 31 height 7
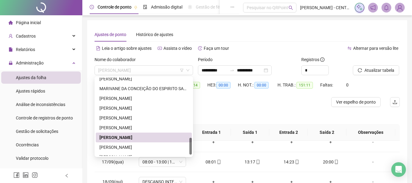
drag, startPoint x: 150, startPoint y: 71, endPoint x: 149, endPoint y: 98, distance: 26.9
click at [149, 72] on span "VITÓRIA VIANA BENTES" at bounding box center [143, 70] width 91 height 9
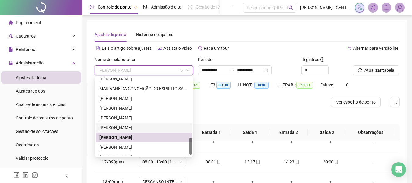
click at [143, 131] on div "[PERSON_NAME]" at bounding box center [144, 127] width 89 height 7
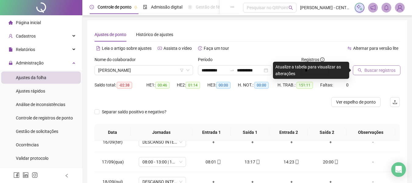
drag, startPoint x: 347, startPoint y: 60, endPoint x: 373, endPoint y: 67, distance: 26.7
click at [347, 62] on body "**********" at bounding box center [206, 91] width 412 height 183
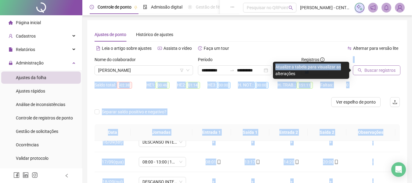
click at [373, 67] on span "Buscar registros" at bounding box center [380, 70] width 31 height 7
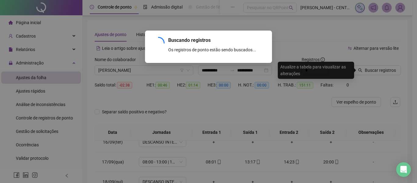
click at [373, 85] on div "Buscando registros Os registros de ponto estão sendo buscados... OK" at bounding box center [208, 91] width 417 height 183
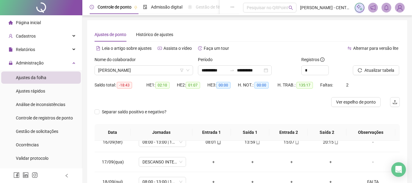
scroll to position [122, 0]
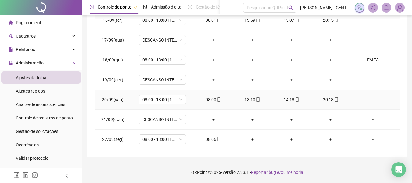
click at [367, 97] on div "-" at bounding box center [373, 99] width 36 height 7
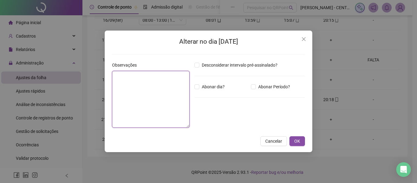
click at [139, 99] on textarea at bounding box center [151, 99] width 78 height 57
type textarea "*"
type textarea "**********"
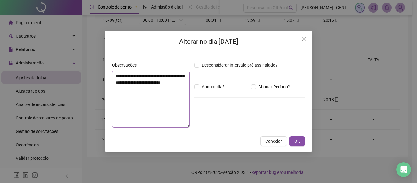
click at [289, 136] on button "OK" at bounding box center [297, 141] width 16 height 10
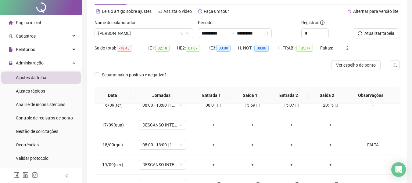
scroll to position [0, 0]
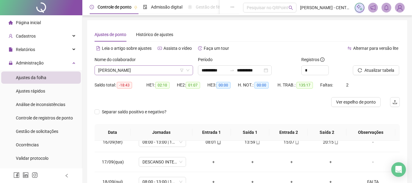
click at [148, 70] on span "[PERSON_NAME]" at bounding box center [143, 70] width 91 height 9
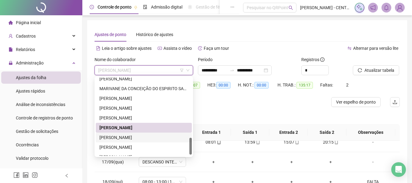
click at [145, 139] on div "VITÓRIA VIANA BENTES" at bounding box center [144, 137] width 89 height 7
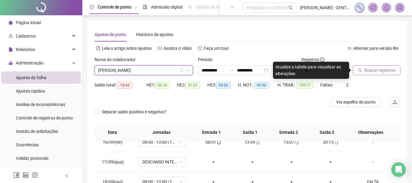
click at [400, 72] on button "Buscar registros" at bounding box center [377, 70] width 48 height 10
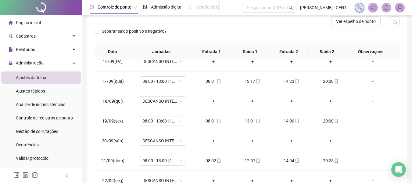
scroll to position [44, 0]
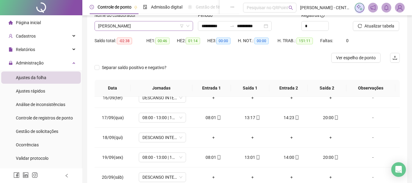
click at [170, 31] on div "VITÓRIA VIANA BENTES" at bounding box center [144, 26] width 99 height 10
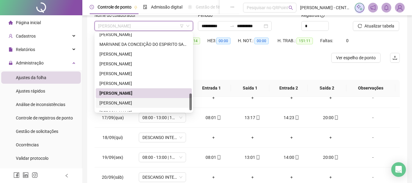
click at [150, 100] on div "WILLIAN OLIVEIRA DOS PASSOS" at bounding box center [144, 103] width 96 height 10
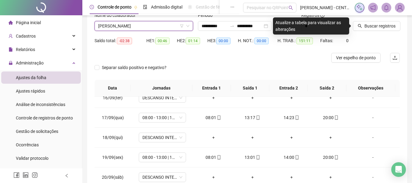
click at [375, 34] on div "Buscar registros" at bounding box center [377, 24] width 52 height 24
click at [374, 27] on span "Buscar registros" at bounding box center [380, 26] width 31 height 7
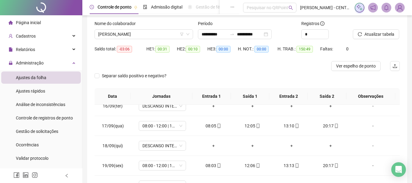
scroll to position [27, 0]
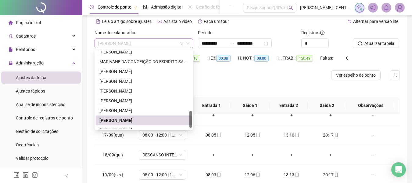
click at [157, 41] on span "WILLIAN OLIVEIRA DOS PASSOS" at bounding box center [143, 43] width 91 height 9
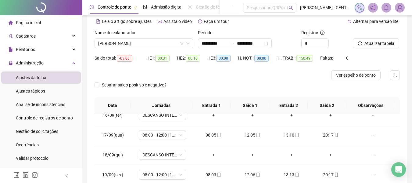
click at [386, 38] on div "Atualizar tabela" at bounding box center [376, 38] width 47 height 19
click at [388, 38] on div "Atualizar tabela" at bounding box center [376, 38] width 47 height 19
click at [390, 39] on div "Atualizar tabela" at bounding box center [376, 38] width 47 height 19
click at [390, 39] on button "Atualizar tabela" at bounding box center [376, 43] width 46 height 10
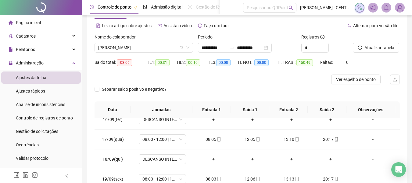
scroll to position [0, 0]
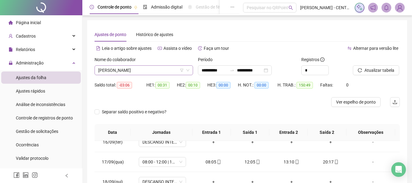
click at [130, 68] on span "WILLIAN OLIVEIRA DOS PASSOS" at bounding box center [143, 70] width 91 height 9
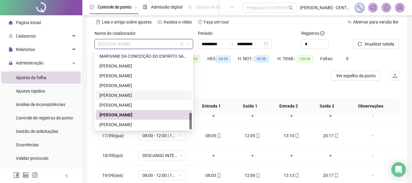
scroll to position [31, 0]
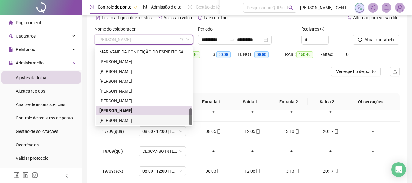
click at [140, 121] on div "WILSON PIMENTEL DA SILVA" at bounding box center [144, 120] width 89 height 7
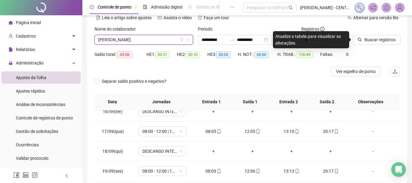
click at [371, 45] on div "Buscar registros" at bounding box center [377, 38] width 52 height 24
click at [371, 41] on span "Buscar registros" at bounding box center [380, 39] width 31 height 7
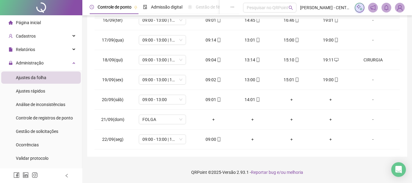
scroll to position [0, 0]
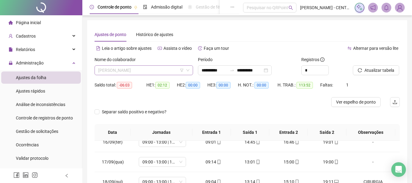
click at [164, 73] on span "WILSON PIMENTEL DA SILVA" at bounding box center [143, 70] width 91 height 9
click at [252, 117] on div "Separar saldo positivo e negativo?" at bounding box center [248, 115] width 306 height 17
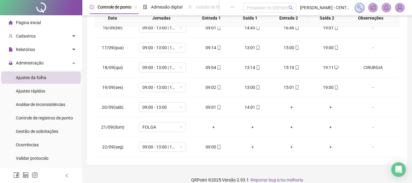
scroll to position [122, 0]
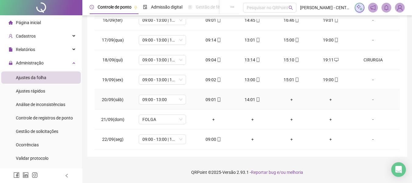
click at [373, 102] on div "-" at bounding box center [373, 99] width 36 height 7
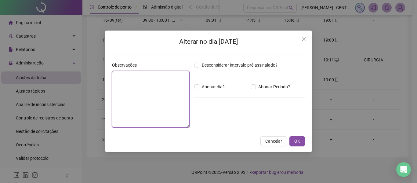
click at [140, 85] on textarea at bounding box center [151, 99] width 78 height 57
type textarea "**********"
click at [289, 136] on button "OK" at bounding box center [297, 141] width 16 height 10
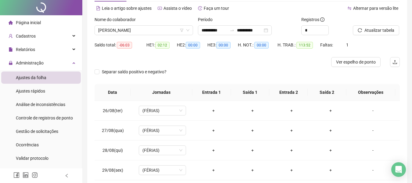
scroll to position [0, 0]
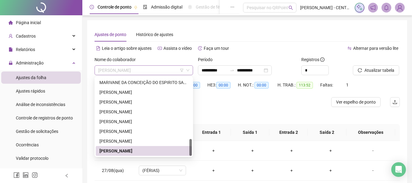
click at [165, 71] on span "WILSON PIMENTEL DA SILVA" at bounding box center [143, 70] width 91 height 9
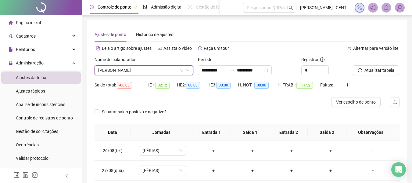
click at [143, 66] on span "WILSON PIMENTEL DA SILVA" at bounding box center [143, 70] width 91 height 9
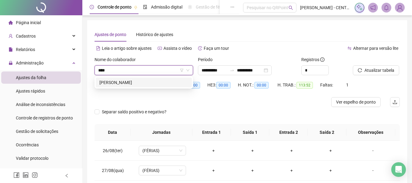
type input "*****"
drag, startPoint x: 137, startPoint y: 83, endPoint x: 193, endPoint y: 8, distance: 94.1
click at [137, 83] on div "[PERSON_NAME]" at bounding box center [144, 82] width 89 height 7
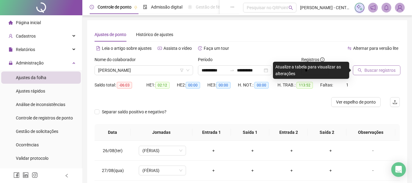
click at [387, 71] on span "Buscar registros" at bounding box center [380, 70] width 31 height 7
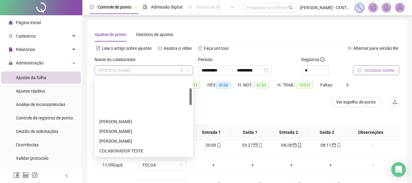
click at [171, 70] on span "[PERSON_NAME]" at bounding box center [143, 70] width 91 height 9
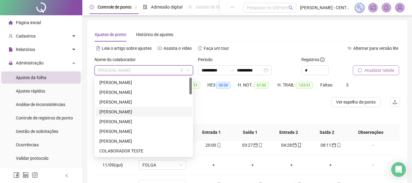
click at [125, 115] on div "[PERSON_NAME]" at bounding box center [144, 111] width 89 height 7
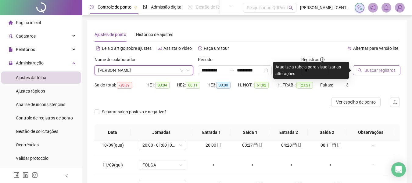
click at [360, 68] on button "Buscar registros" at bounding box center [377, 70] width 48 height 10
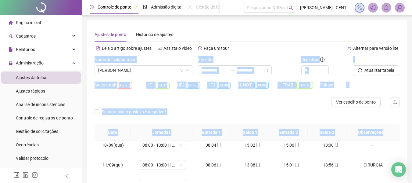
drag, startPoint x: 411, startPoint y: 45, endPoint x: 417, endPoint y: 104, distance: 59.2
click at [412, 158] on html "**********" at bounding box center [206, 91] width 412 height 183
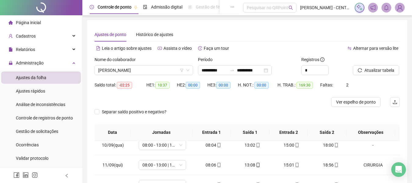
click at [404, 27] on div "**********" at bounding box center [247, 149] width 320 height 258
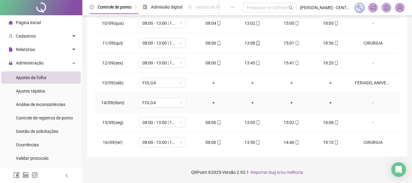
scroll to position [425, 0]
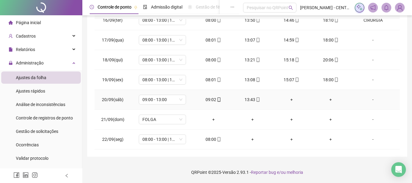
click at [370, 97] on div "-" at bounding box center [373, 99] width 36 height 7
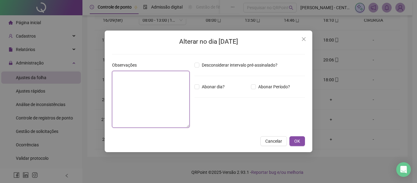
click at [147, 90] on textarea at bounding box center [151, 99] width 78 height 57
type textarea "**********"
click at [289, 136] on button "OK" at bounding box center [297, 141] width 16 height 10
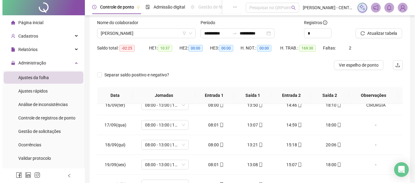
scroll to position [0, 0]
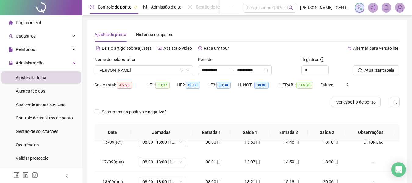
drag, startPoint x: 367, startPoint y: 79, endPoint x: 368, endPoint y: 63, distance: 15.6
click at [367, 73] on div "Atualizar tabela" at bounding box center [377, 68] width 52 height 24
click at [368, 63] on div at bounding box center [369, 60] width 32 height 9
click at [368, 71] on span "Atualizar tabela" at bounding box center [380, 70] width 30 height 7
click at [368, 102] on span "Ver espelho de ponto" at bounding box center [356, 102] width 40 height 7
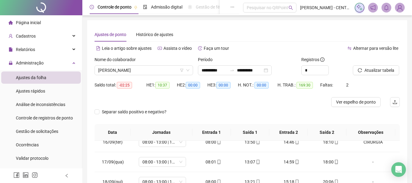
drag, startPoint x: 283, startPoint y: 70, endPoint x: 276, endPoint y: 75, distance: 8.3
click at [272, 70] on div "**********" at bounding box center [235, 70] width 74 height 10
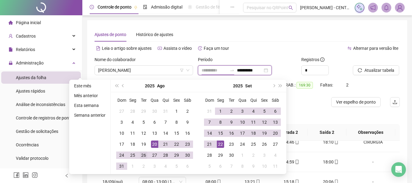
type input "**********"
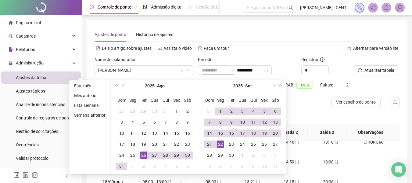
click at [142, 155] on div "26" at bounding box center [143, 154] width 7 height 7
click at [210, 144] on div "21" at bounding box center [209, 143] width 7 height 7
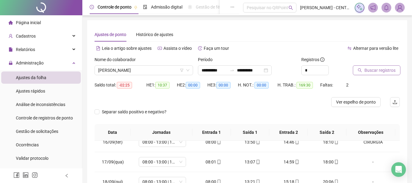
click at [370, 75] on button "Buscar registros" at bounding box center [377, 70] width 48 height 10
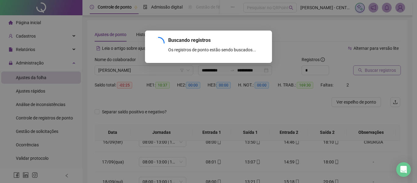
click at [370, 73] on div "Buscando registros Os registros de ponto estão sendo buscados... OK" at bounding box center [208, 91] width 417 height 183
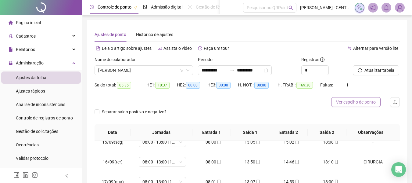
click at [368, 101] on span "Ver espelho de ponto" at bounding box center [356, 102] width 40 height 7
click at [263, 70] on input "**********" at bounding box center [250, 70] width 26 height 7
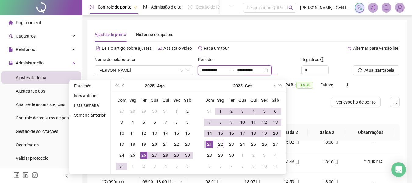
click at [272, 71] on div "**********" at bounding box center [235, 70] width 74 height 10
type input "**********"
click at [223, 143] on div "22" at bounding box center [220, 143] width 7 height 7
type input "**********"
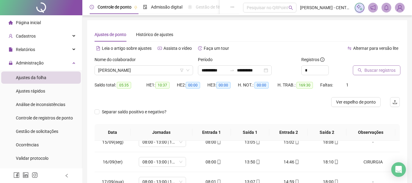
click at [378, 70] on span "Buscar registros" at bounding box center [380, 70] width 31 height 7
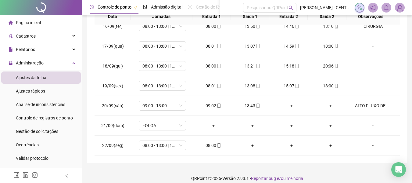
scroll to position [122, 0]
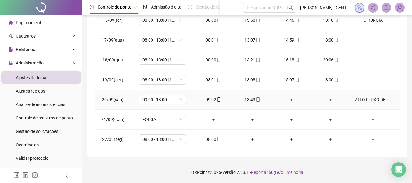
click at [368, 96] on td "ALTO FLUXO DE PACIENTES. AUTORIZADO PELA GERÊNCIA" at bounding box center [375, 100] width 50 height 20
click at [368, 102] on div "ALTO FLUXO DE PACIENTES. AUTORIZADO PELA GERÊNCIA" at bounding box center [373, 99] width 36 height 7
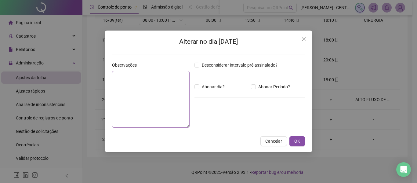
type textarea "**********"
drag, startPoint x: 304, startPoint y: 38, endPoint x: 344, endPoint y: 56, distance: 43.9
click at [303, 38] on icon "close" at bounding box center [303, 39] width 5 height 5
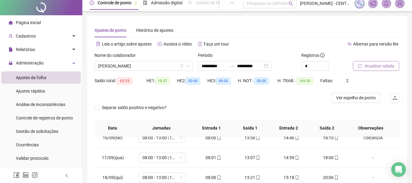
scroll to position [0, 0]
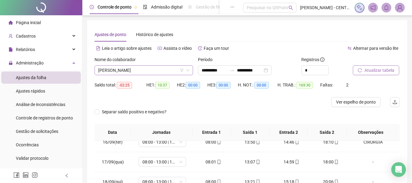
click at [154, 70] on span "[PERSON_NAME]" at bounding box center [143, 70] width 91 height 9
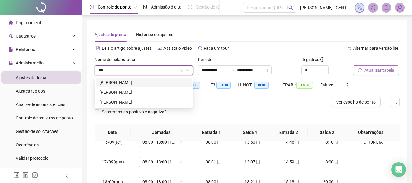
type input "****"
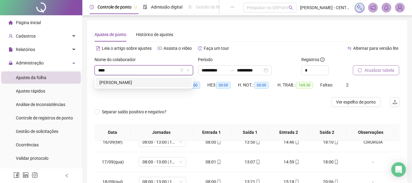
drag, startPoint x: 155, startPoint y: 79, endPoint x: 197, endPoint y: 75, distance: 42.0
click at [155, 79] on div "LUCIANE VASQUES DE LIMA" at bounding box center [144, 83] width 96 height 10
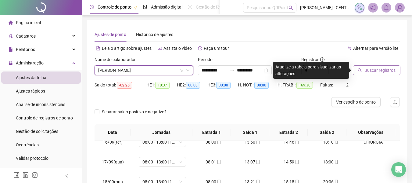
click at [381, 68] on span "Buscar registros" at bounding box center [380, 70] width 31 height 7
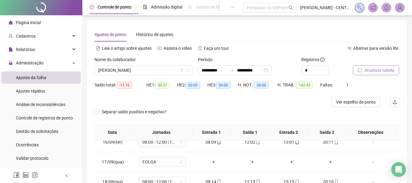
scroll to position [122, 0]
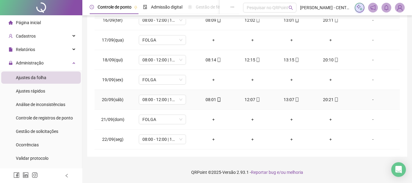
click at [370, 99] on div "-" at bounding box center [373, 99] width 36 height 7
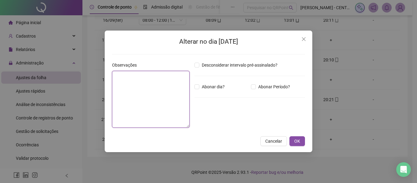
click at [157, 87] on textarea at bounding box center [151, 99] width 78 height 57
type textarea "**********"
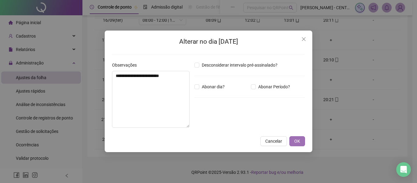
click at [299, 143] on span "OK" at bounding box center [297, 141] width 6 height 7
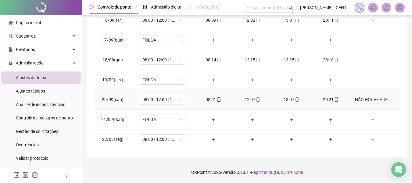
click at [377, 97] on div "NÃO HOUVE AUXLIAR DISPONÍVEL" at bounding box center [373, 99] width 36 height 7
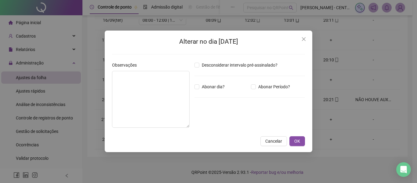
type textarea "**********"
click at [298, 142] on span "OK" at bounding box center [297, 141] width 6 height 7
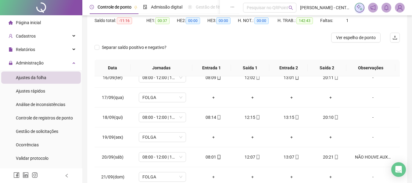
scroll to position [4, 0]
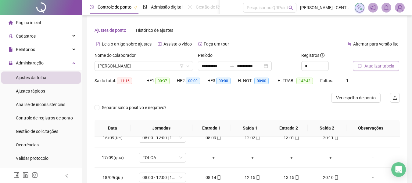
click at [361, 67] on icon "reload" at bounding box center [360, 66] width 4 height 4
click at [154, 69] on span "LUCIANE VASQUES DE LIMA" at bounding box center [143, 65] width 91 height 9
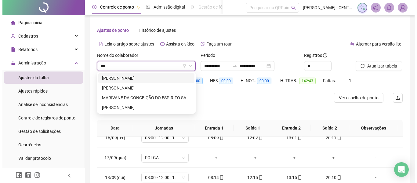
scroll to position [0, 0]
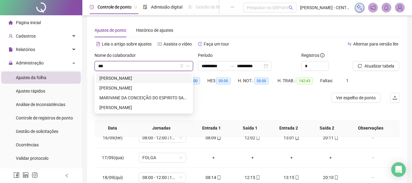
type input "****"
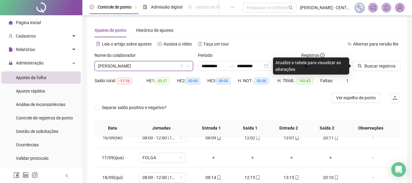
click at [383, 71] on div "Buscar registros" at bounding box center [377, 64] width 52 height 24
click at [383, 67] on span "Buscar registros" at bounding box center [380, 66] width 31 height 7
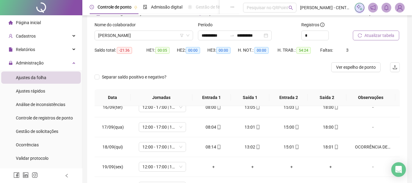
scroll to position [122, 0]
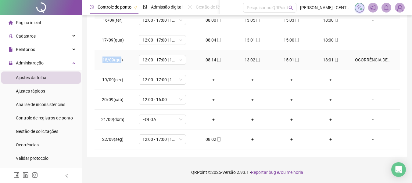
drag, startPoint x: 103, startPoint y: 60, endPoint x: 121, endPoint y: 62, distance: 18.5
click at [121, 62] on span "18/09(qui)" at bounding box center [113, 59] width 20 height 5
drag, startPoint x: 203, startPoint y: 61, endPoint x: 216, endPoint y: 62, distance: 12.5
click at [216, 62] on div "08:14" at bounding box center [213, 59] width 29 height 7
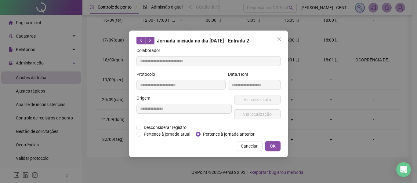
type input "**********"
click at [282, 42] on button "Close" at bounding box center [279, 39] width 10 height 10
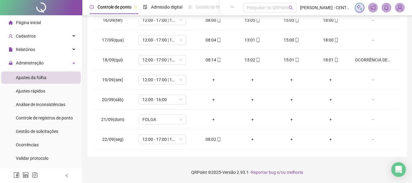
click at [170, 169] on footer "QRPoint © 2025 - Versão 2.93.1 - Reportar bug e/ou melhoria" at bounding box center [247, 171] width 330 height 21
click at [217, 59] on icon "mobile" at bounding box center [219, 60] width 4 height 4
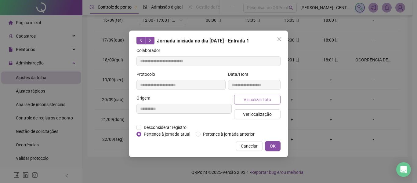
click at [248, 102] on span "Visualizar foto" at bounding box center [257, 99] width 27 height 7
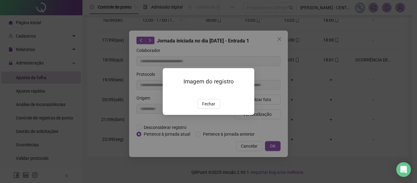
click at [279, 37] on div "Imagem do registro Fechar" at bounding box center [208, 91] width 417 height 183
drag, startPoint x: 207, startPoint y: 139, endPoint x: 243, endPoint y: 105, distance: 49.7
click at [208, 107] on span "Fechar" at bounding box center [208, 103] width 13 height 7
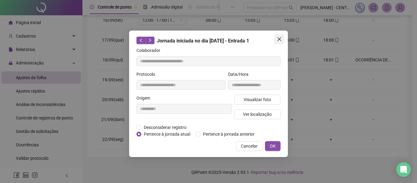
click at [282, 42] on button "Close" at bounding box center [279, 39] width 10 height 10
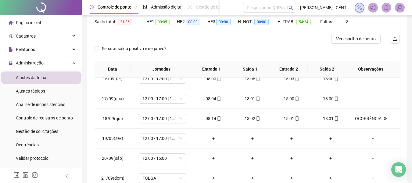
scroll to position [0, 0]
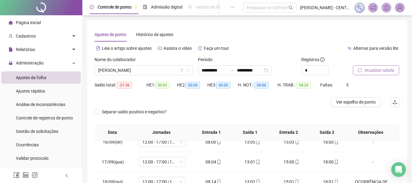
click at [155, 76] on div "Nome do colaborador RITA DE CASSIA DA SILVA MELO" at bounding box center [143, 68] width 103 height 24
click at [154, 70] on span "[PERSON_NAME]" at bounding box center [143, 70] width 91 height 9
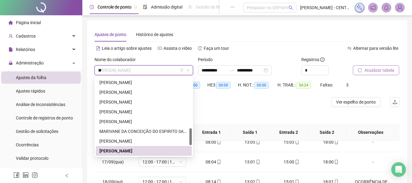
scroll to position [39, 0]
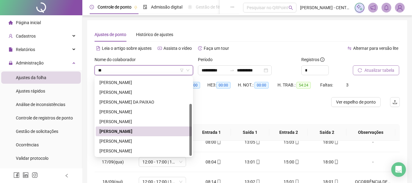
type input "***"
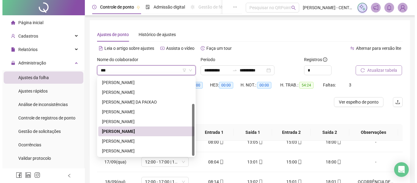
scroll to position [0, 0]
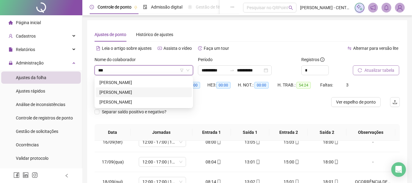
click at [154, 92] on div "[PERSON_NAME]" at bounding box center [144, 92] width 89 height 7
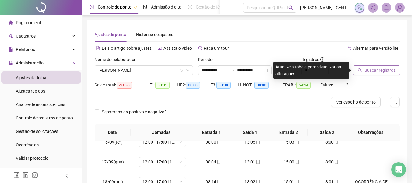
click at [373, 71] on span "Buscar registros" at bounding box center [380, 70] width 31 height 7
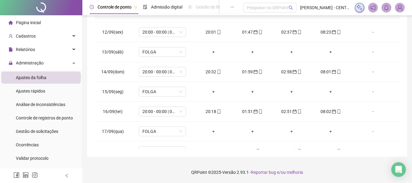
scroll to position [334, 0]
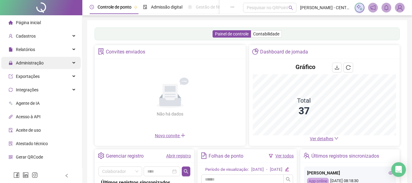
click at [47, 63] on div "Administração" at bounding box center [41, 63] width 80 height 12
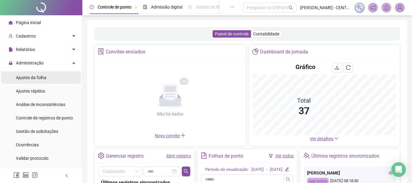
click at [49, 74] on li "Ajustes da folha" at bounding box center [41, 77] width 80 height 12
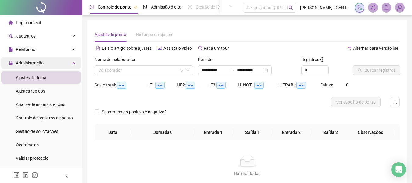
type input "**********"
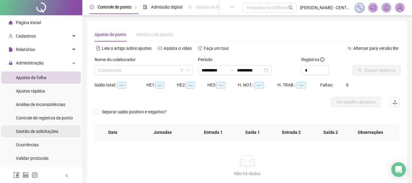
drag, startPoint x: 51, startPoint y: 132, endPoint x: 49, endPoint y: 126, distance: 6.3
click at [51, 132] on span "Gestão de solicitações" at bounding box center [37, 131] width 42 height 5
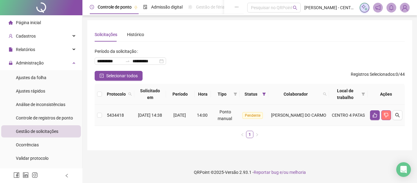
click at [382, 114] on button "button" at bounding box center [386, 115] width 10 height 10
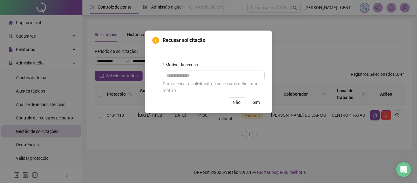
drag, startPoint x: 234, startPoint y: 106, endPoint x: 336, endPoint y: 111, distance: 102.1
click at [234, 106] on button "Não" at bounding box center [237, 102] width 18 height 10
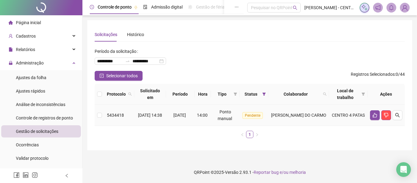
click at [367, 119] on td "CENTRO 4 PATAS" at bounding box center [348, 115] width 38 height 21
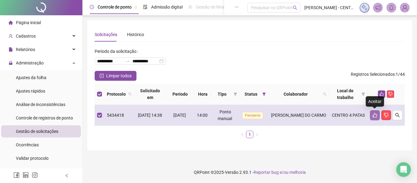
click at [375, 117] on icon "like" at bounding box center [374, 115] width 5 height 5
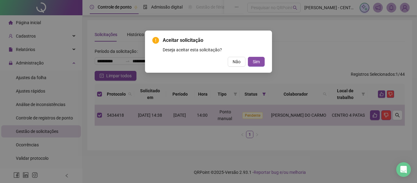
click at [262, 68] on div "Aceitar solicitação Deseja aceitar esta solicitação? Não Sim" at bounding box center [208, 52] width 127 height 42
click at [263, 64] on button "Sim" at bounding box center [256, 62] width 17 height 10
